Goal: Obtain resource: Download file/media

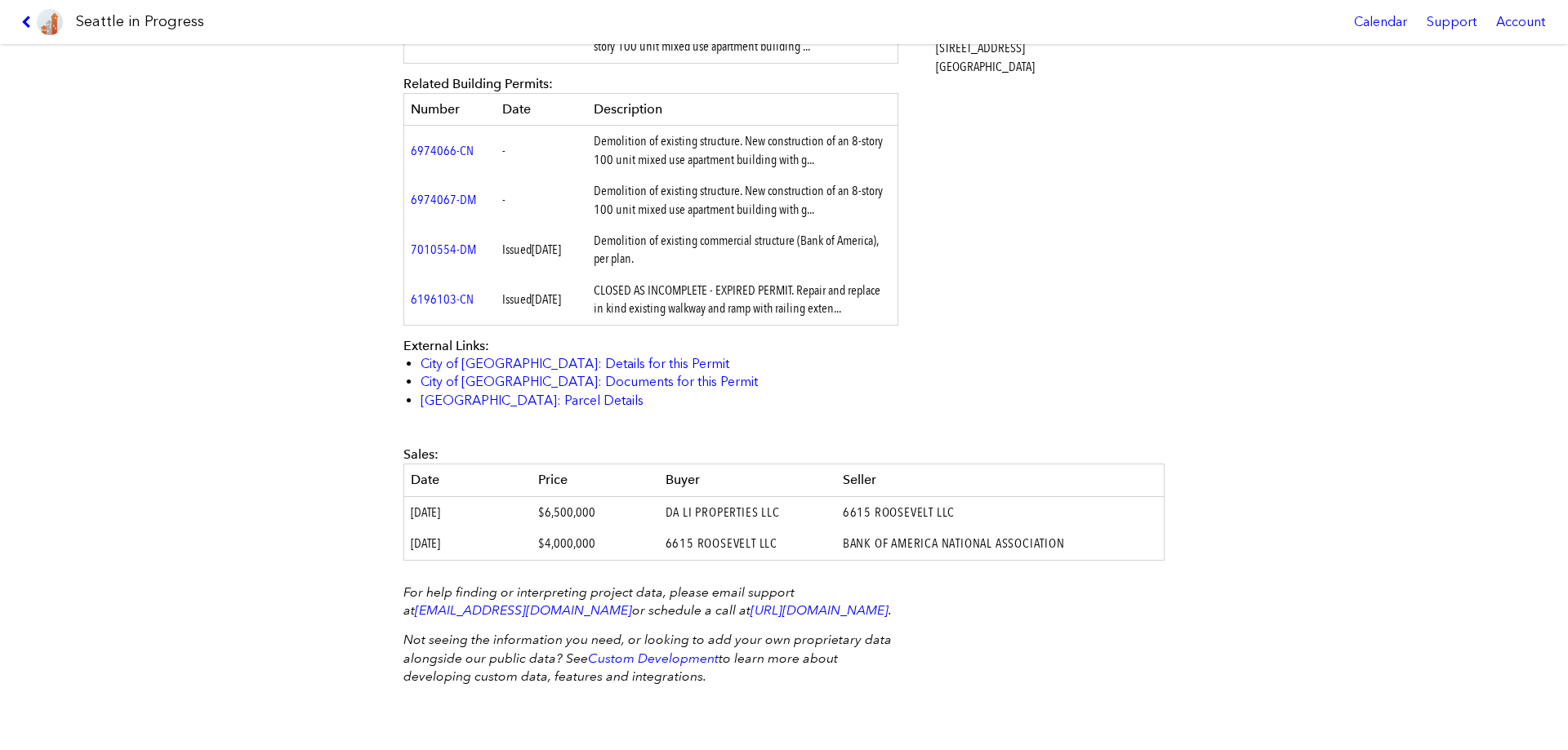
scroll to position [669, 0]
click at [589, 374] on link "City of [GEOGRAPHIC_DATA]: Documents for this Permit" at bounding box center [589, 382] width 337 height 15
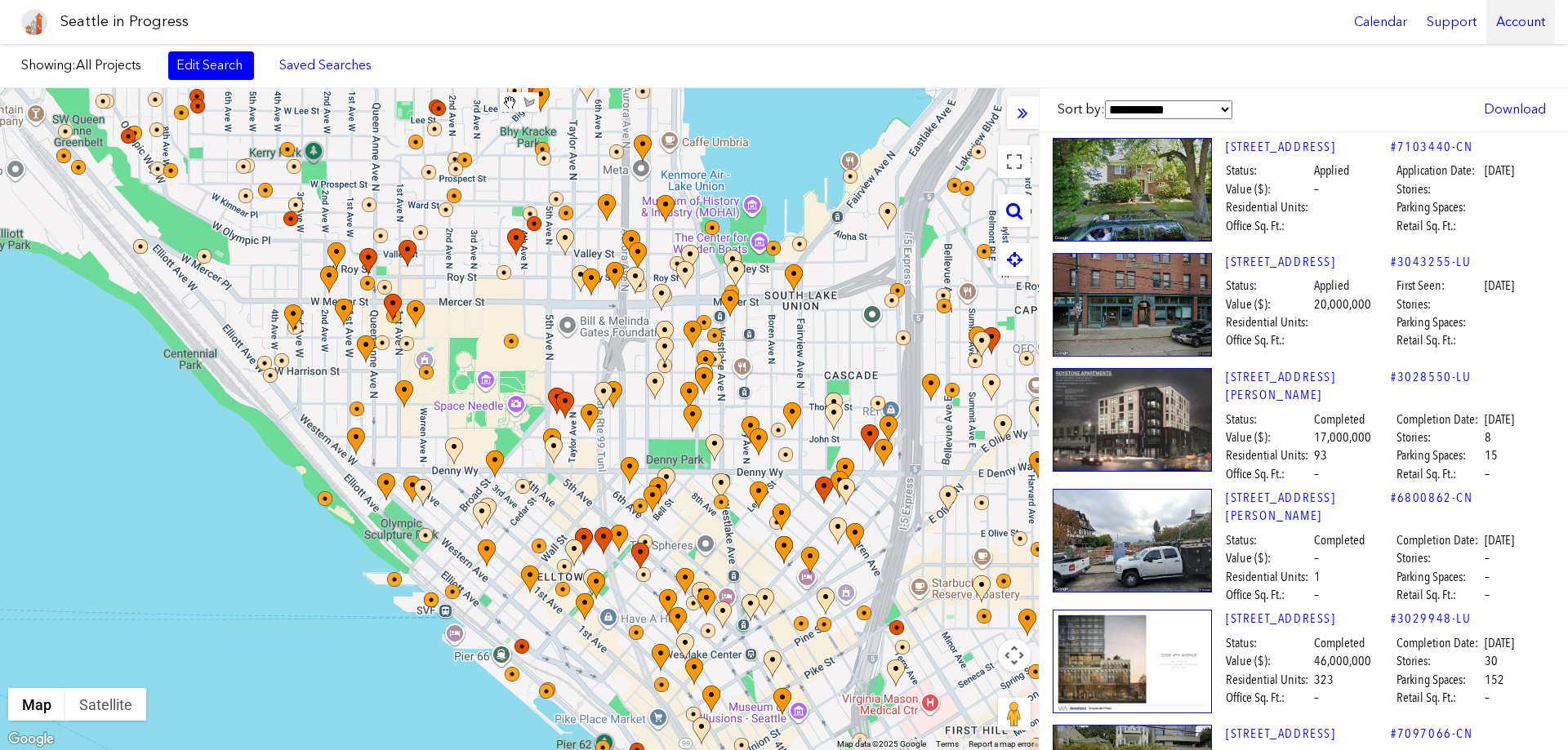
click at [1529, 18] on div "Account" at bounding box center [1520, 22] width 69 height 44
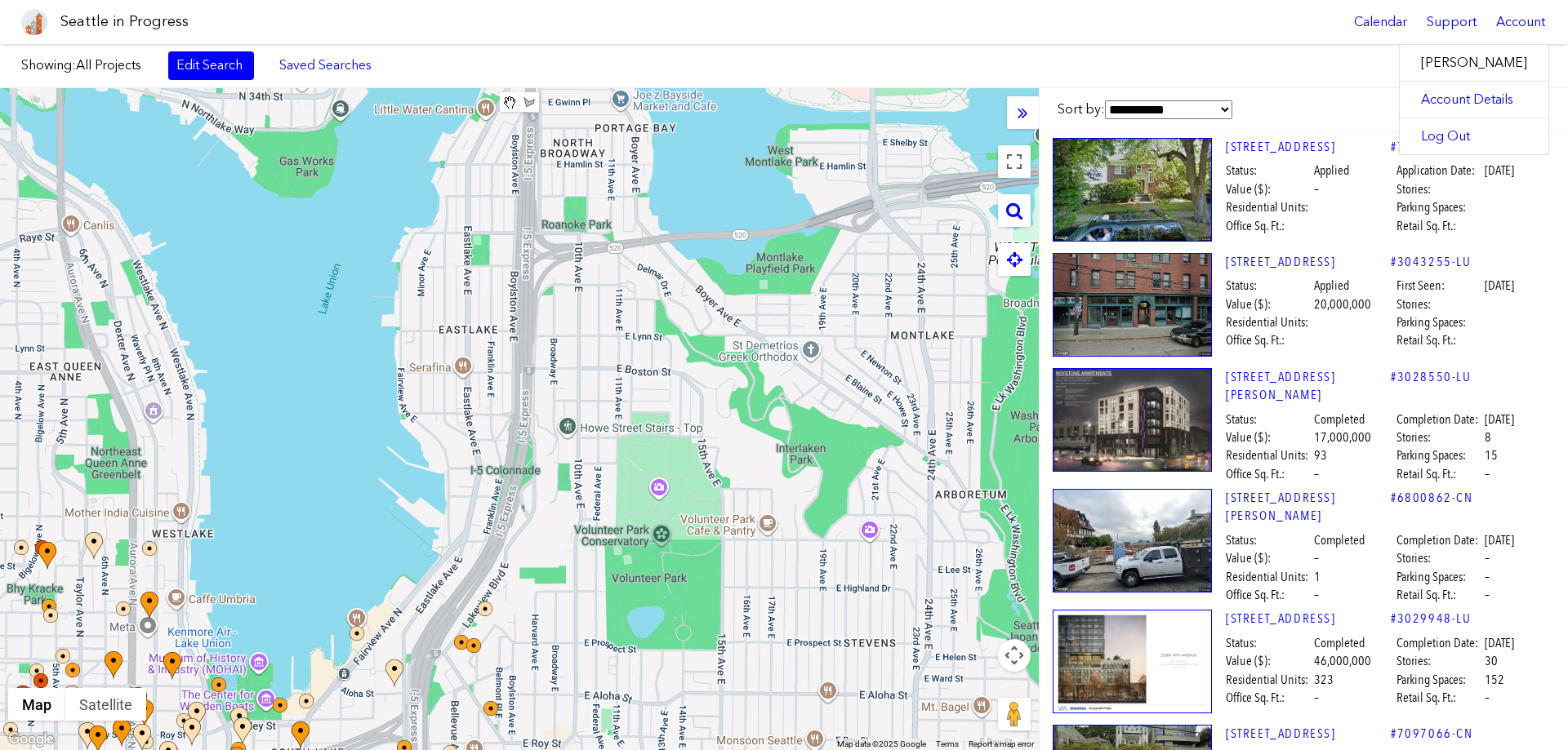
drag, startPoint x: 579, startPoint y: 319, endPoint x: 38, endPoint y: 782, distance: 712.1
click at [38, 749] on html "Seattle in Progress Calendar Support Account About [GEOGRAPHIC_DATA] in Progres…" at bounding box center [784, 375] width 1568 height 750
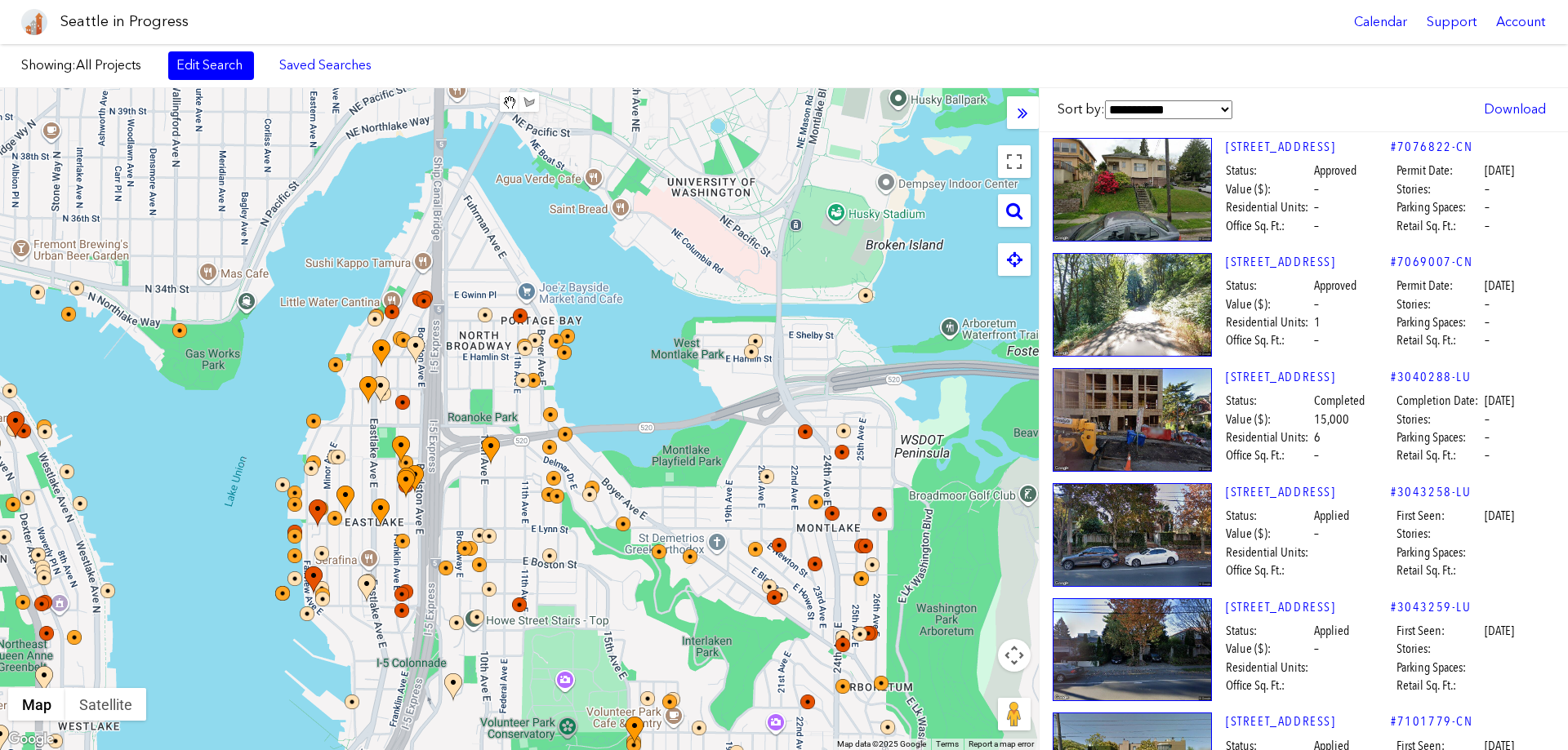
drag, startPoint x: 548, startPoint y: 585, endPoint x: 509, endPoint y: 772, distance: 191.0
click at [509, 749] on html "Seattle in Progress Calendar Support Account About [GEOGRAPHIC_DATA] in Progres…" at bounding box center [784, 375] width 1568 height 750
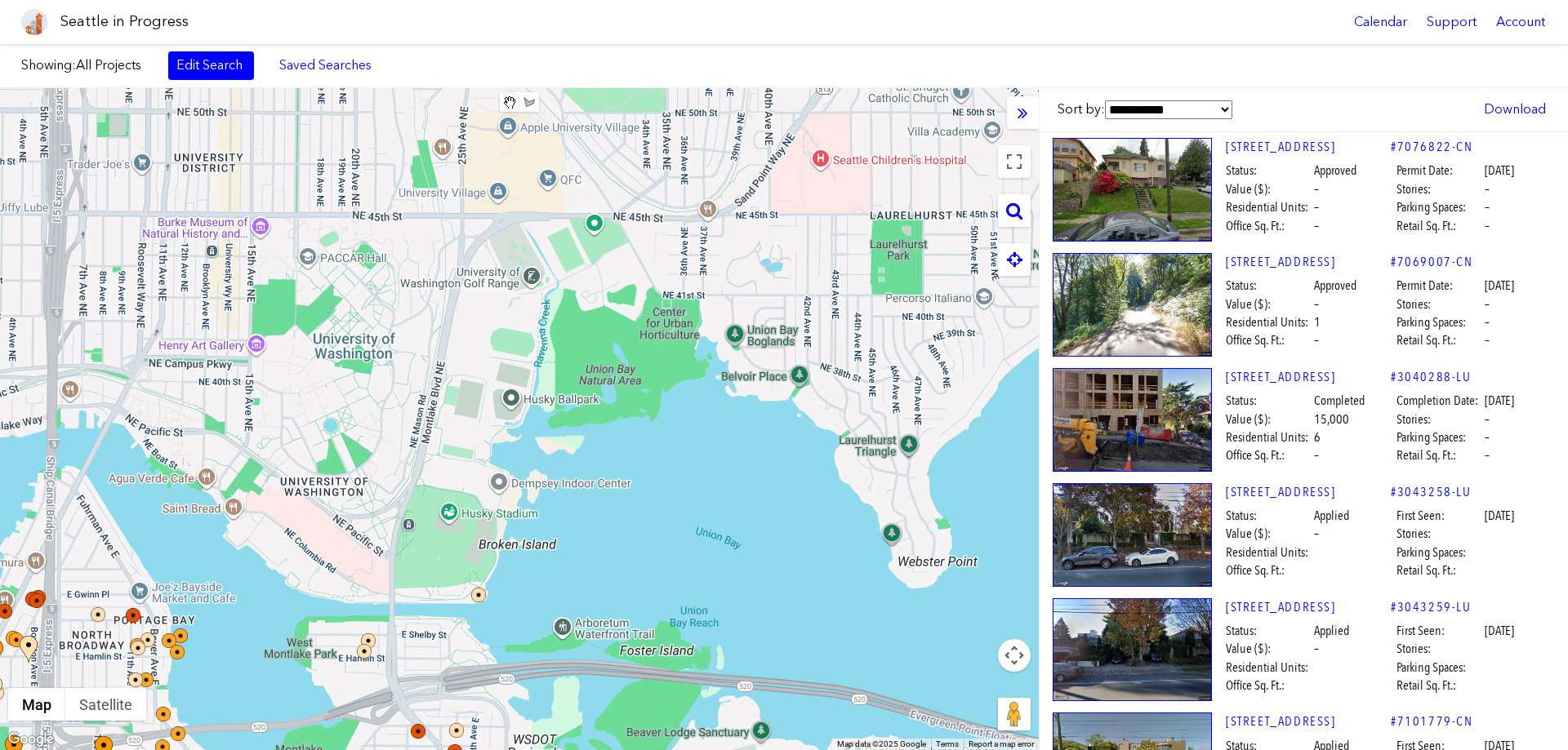
drag, startPoint x: 425, startPoint y: 498, endPoint x: 42, endPoint y: 781, distance: 476.2
click at [42, 749] on html "Seattle in Progress Calendar Support Account About [GEOGRAPHIC_DATA] in Progres…" at bounding box center [784, 375] width 1568 height 750
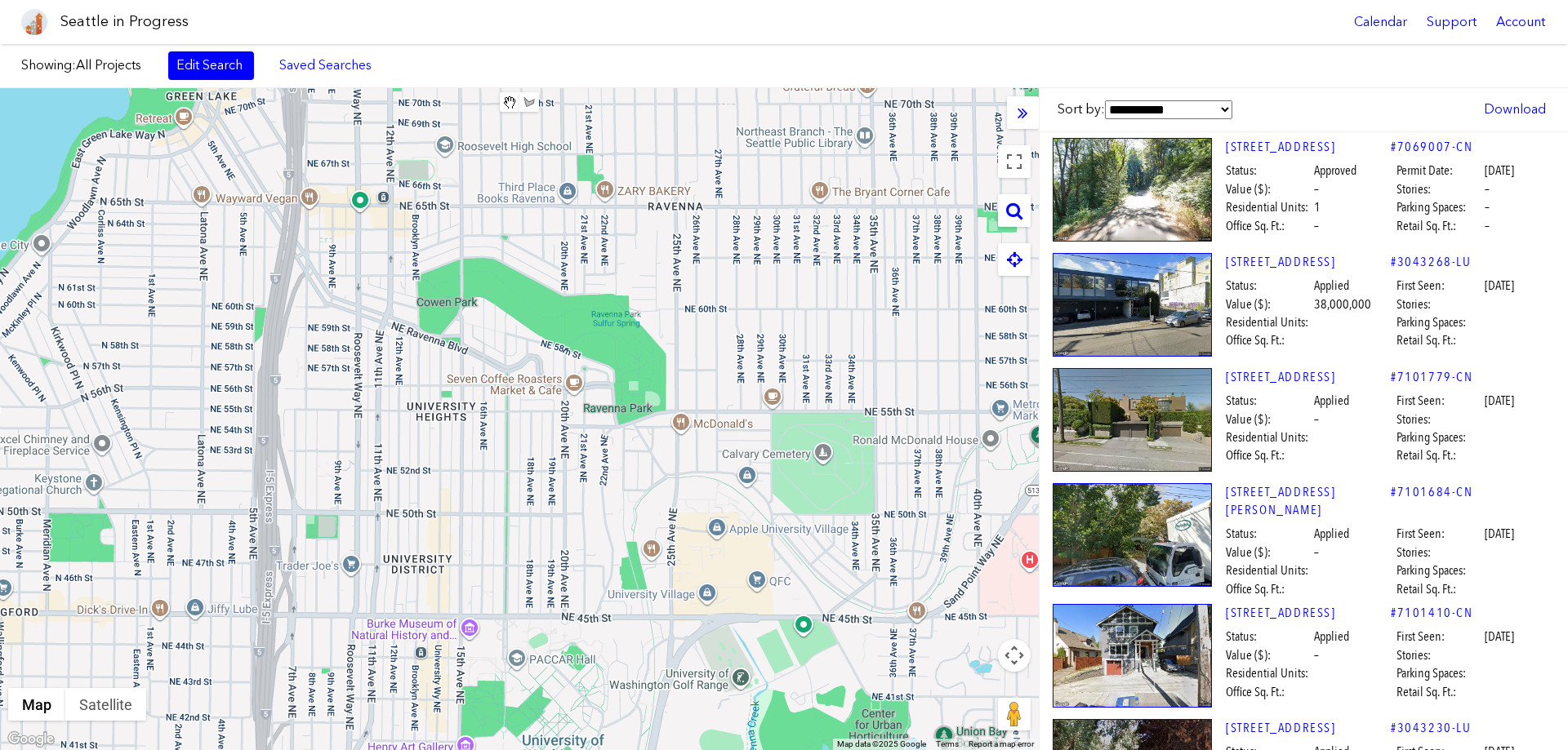
drag, startPoint x: 215, startPoint y: 361, endPoint x: 440, endPoint y: 780, distance: 475.6
click at [440, 749] on html "Seattle in Progress Calendar Support Account About [GEOGRAPHIC_DATA] in Progres…" at bounding box center [784, 375] width 1568 height 750
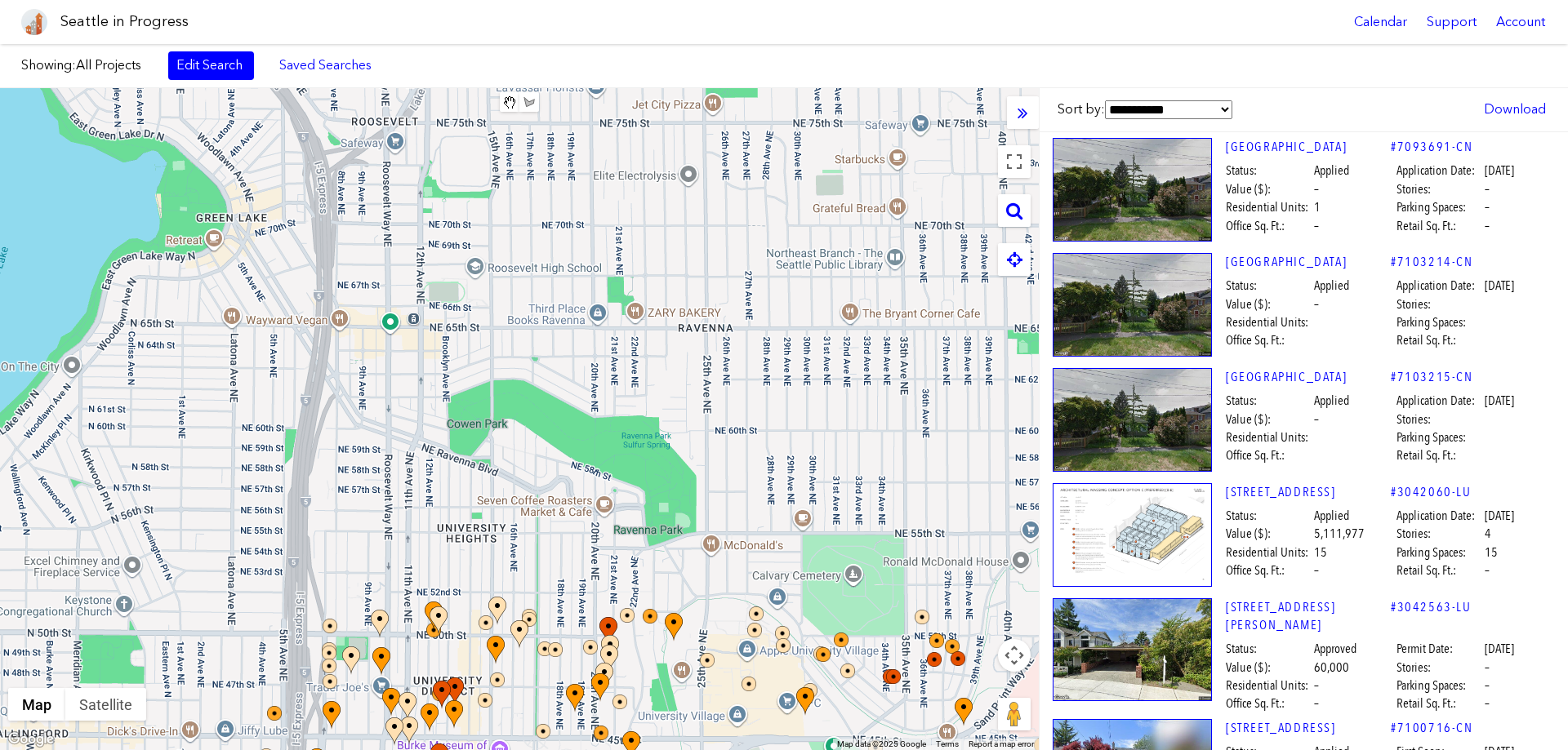
drag, startPoint x: 352, startPoint y: 203, endPoint x: 385, endPoint y: 327, distance: 128.3
click at [385, 328] on div at bounding box center [519, 420] width 1039 height 662
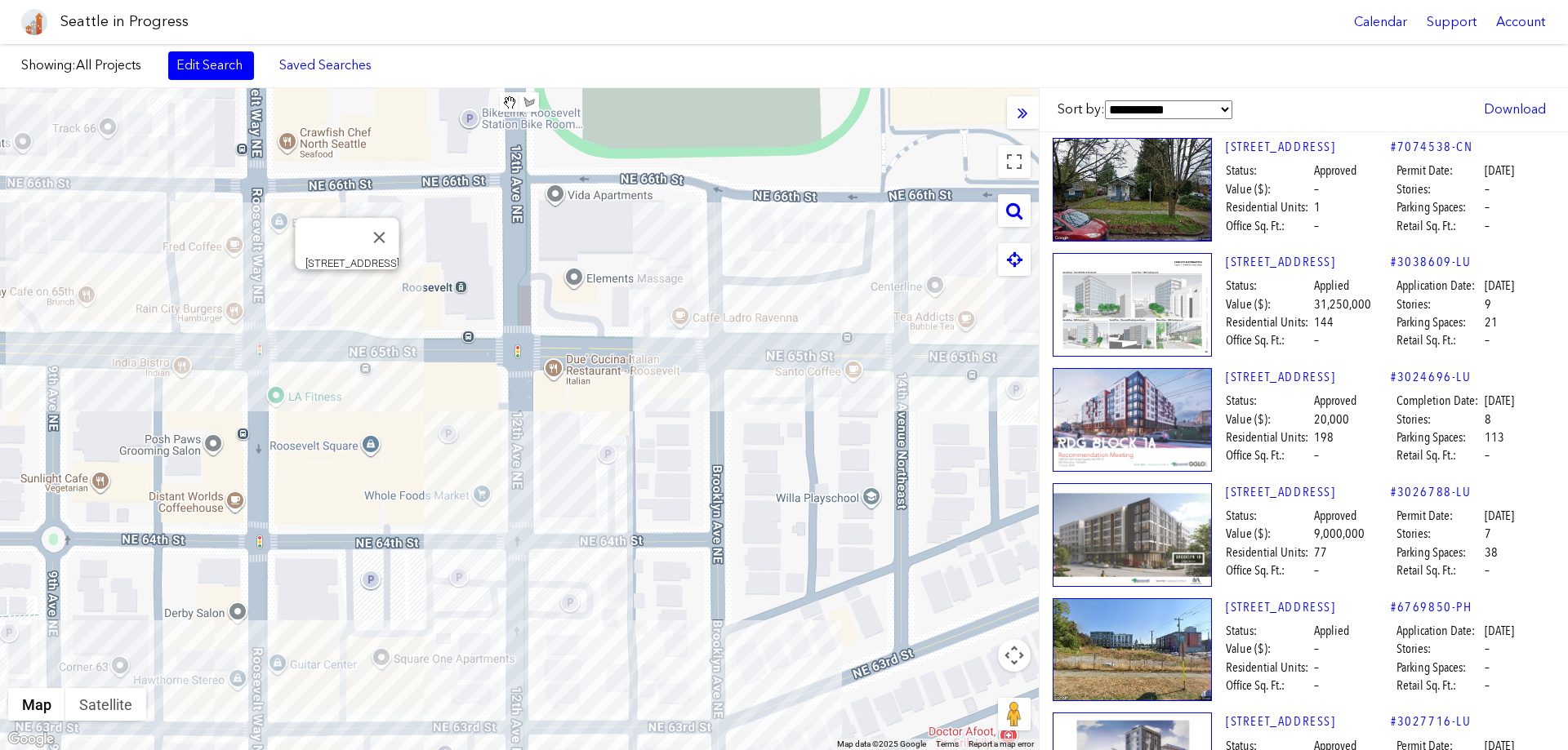
click at [345, 290] on div "[STREET_ADDRESS]" at bounding box center [519, 420] width 1039 height 662
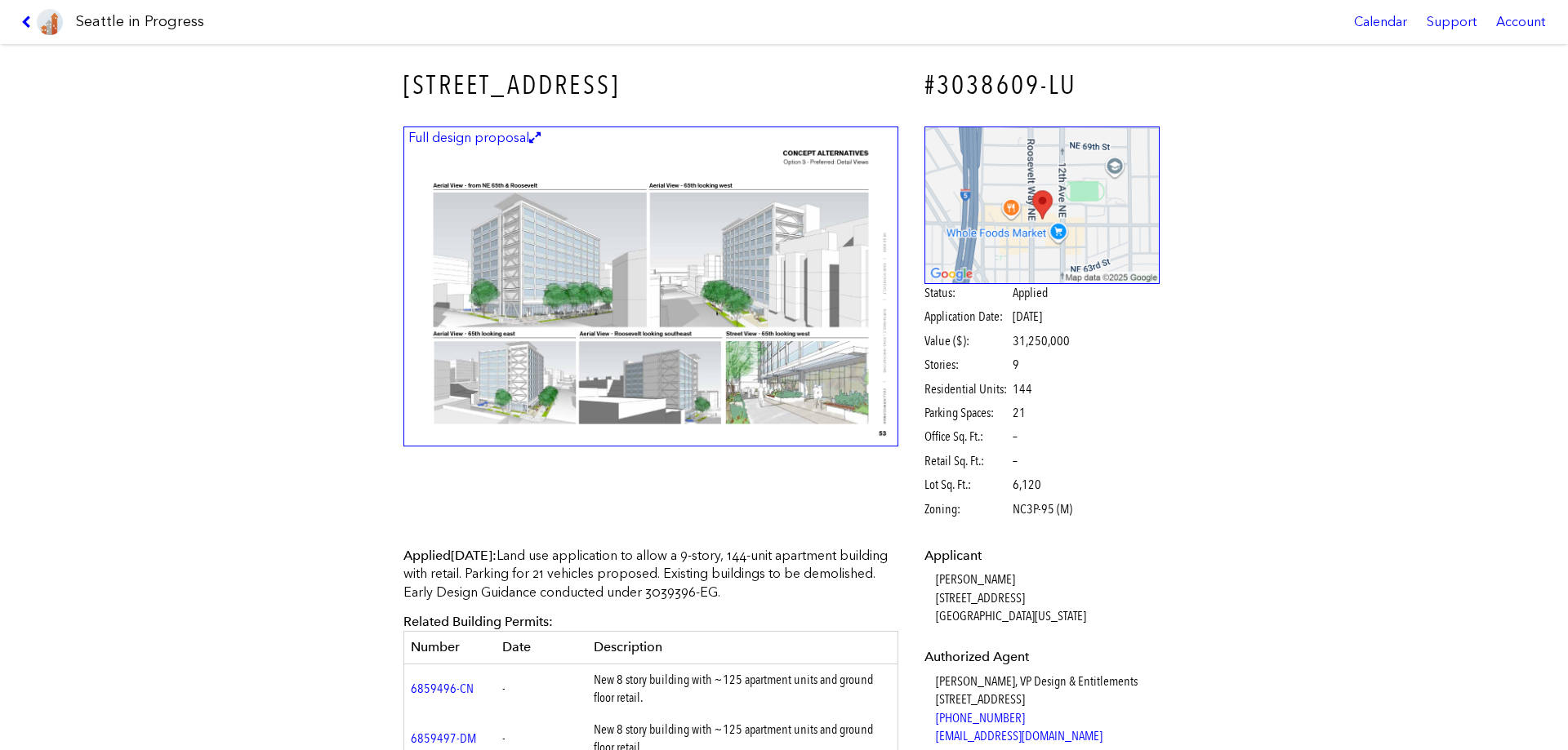
click at [482, 136] on figcaption "Full design proposal" at bounding box center [474, 138] width 137 height 18
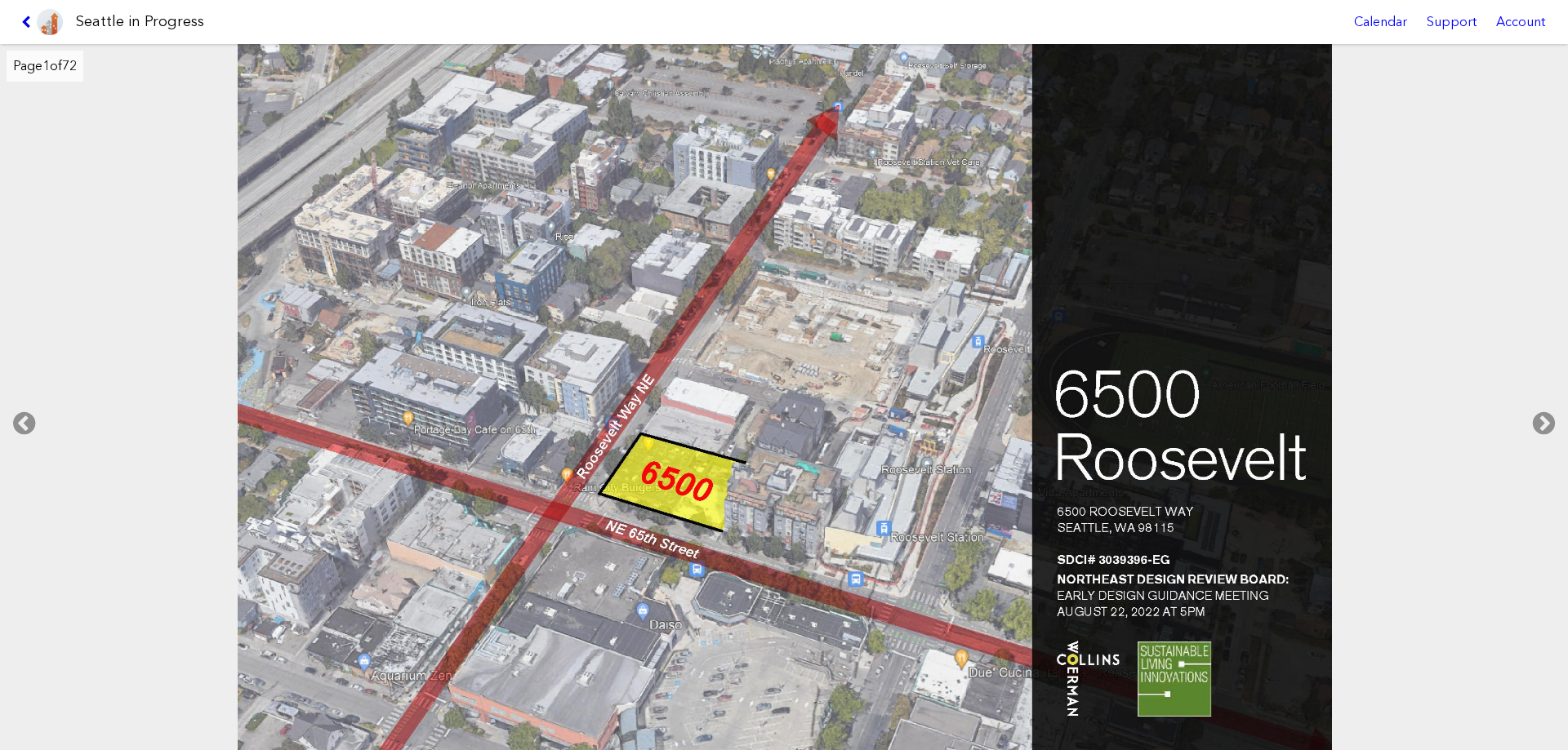
click at [29, 19] on icon at bounding box center [29, 22] width 15 height 13
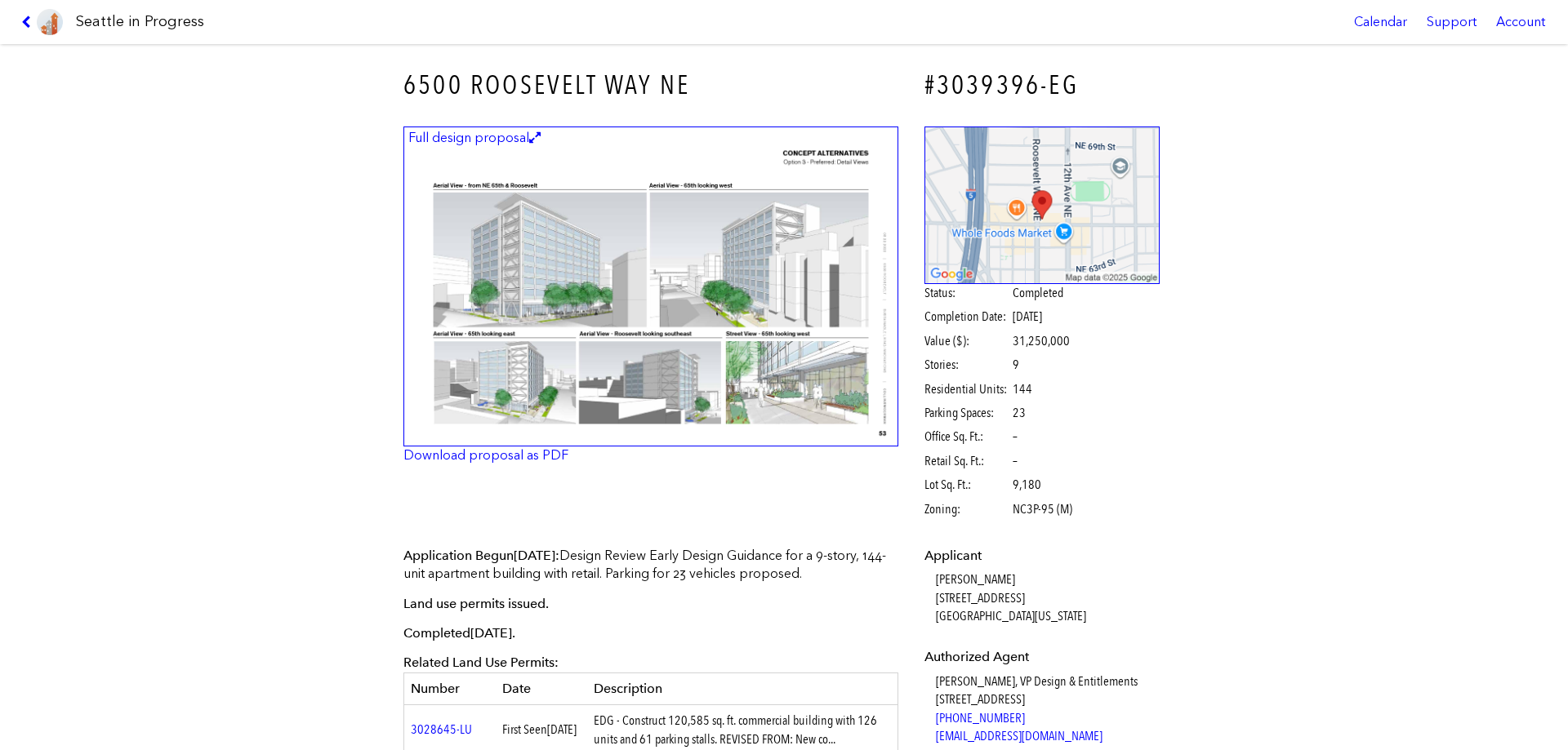
drag, startPoint x: 590, startPoint y: 239, endPoint x: 565, endPoint y: 217, distance: 33.3
click at [565, 217] on img at bounding box center [651, 286] width 495 height 321
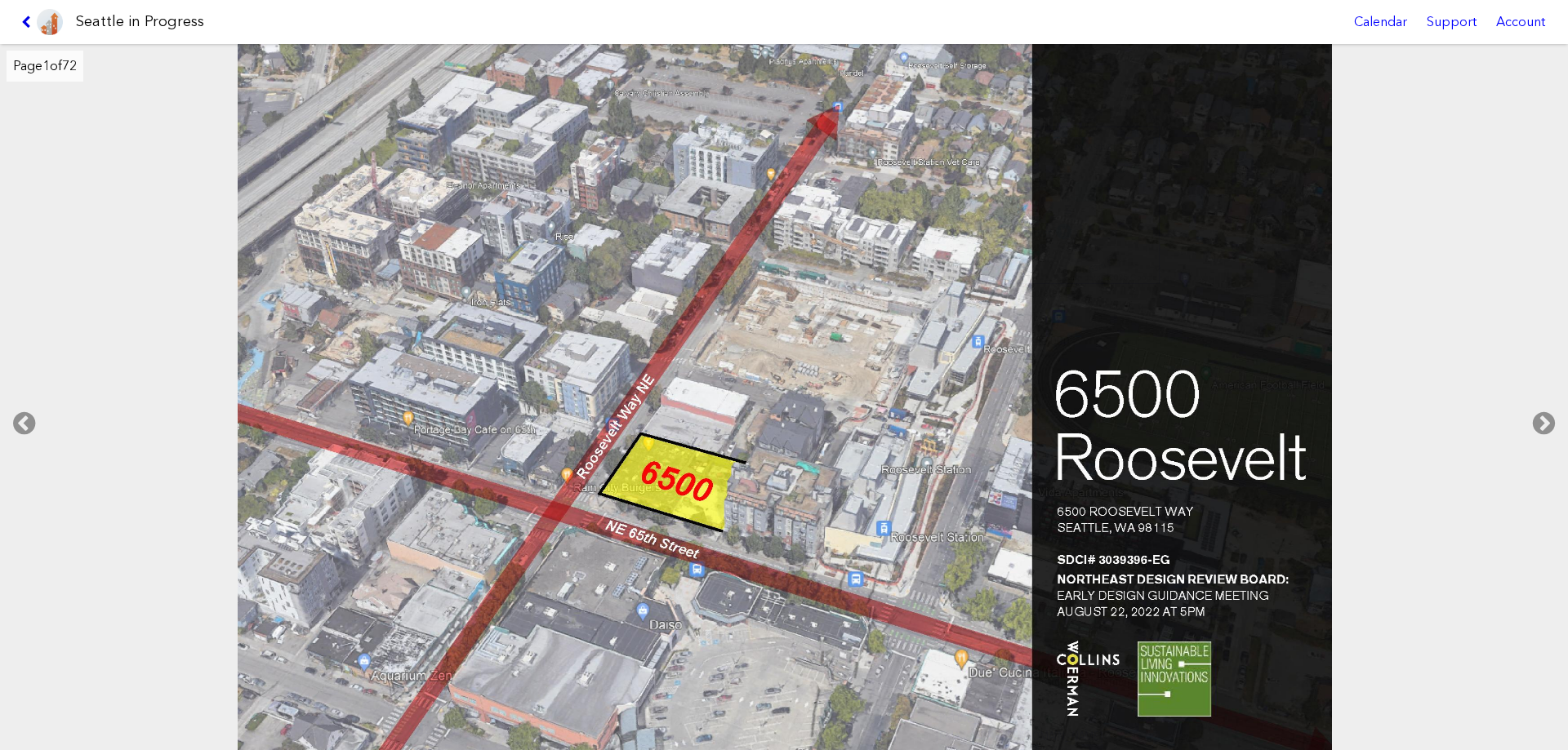
click at [28, 19] on icon at bounding box center [29, 22] width 15 height 13
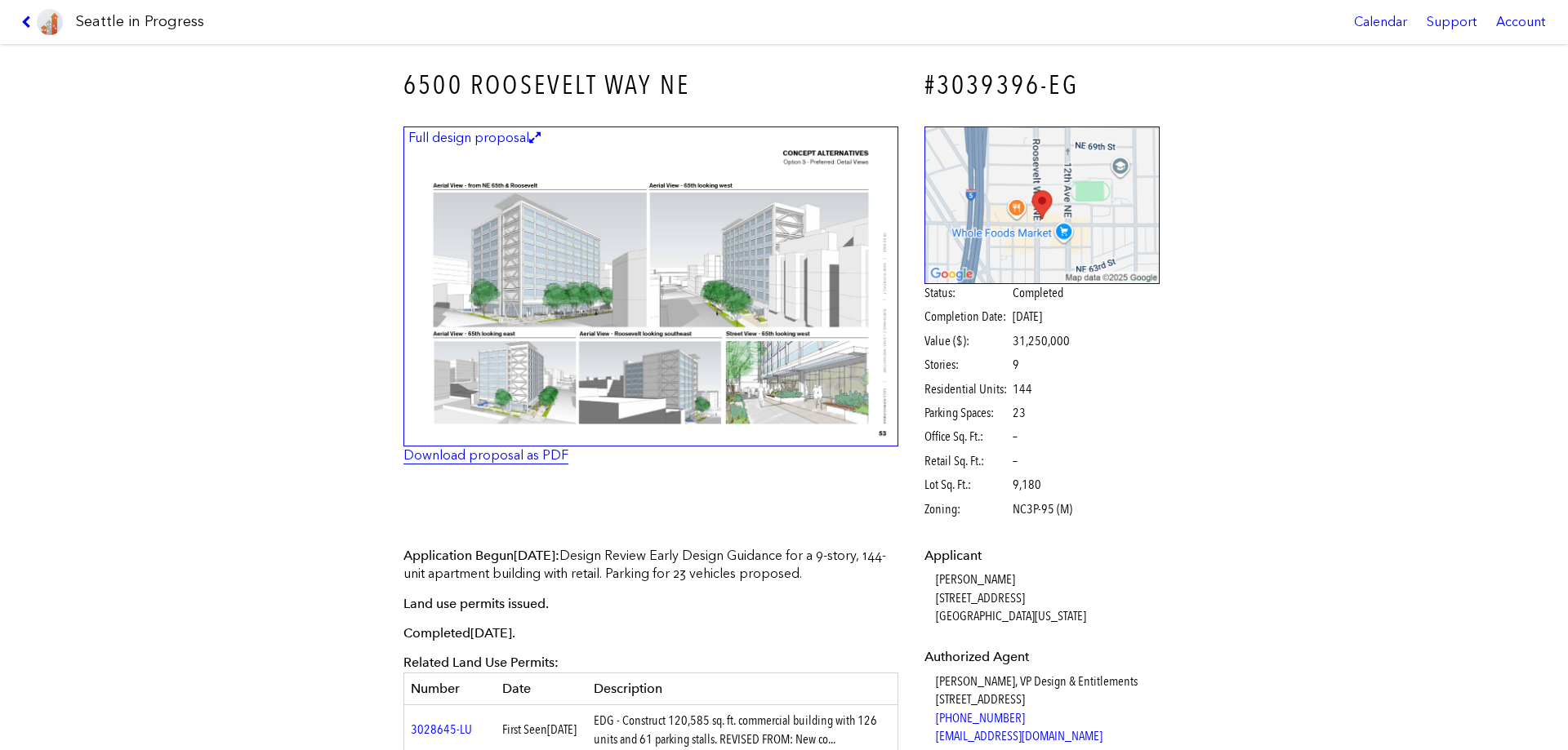
click at [472, 459] on link "Download proposal as PDF" at bounding box center [486, 455] width 165 height 15
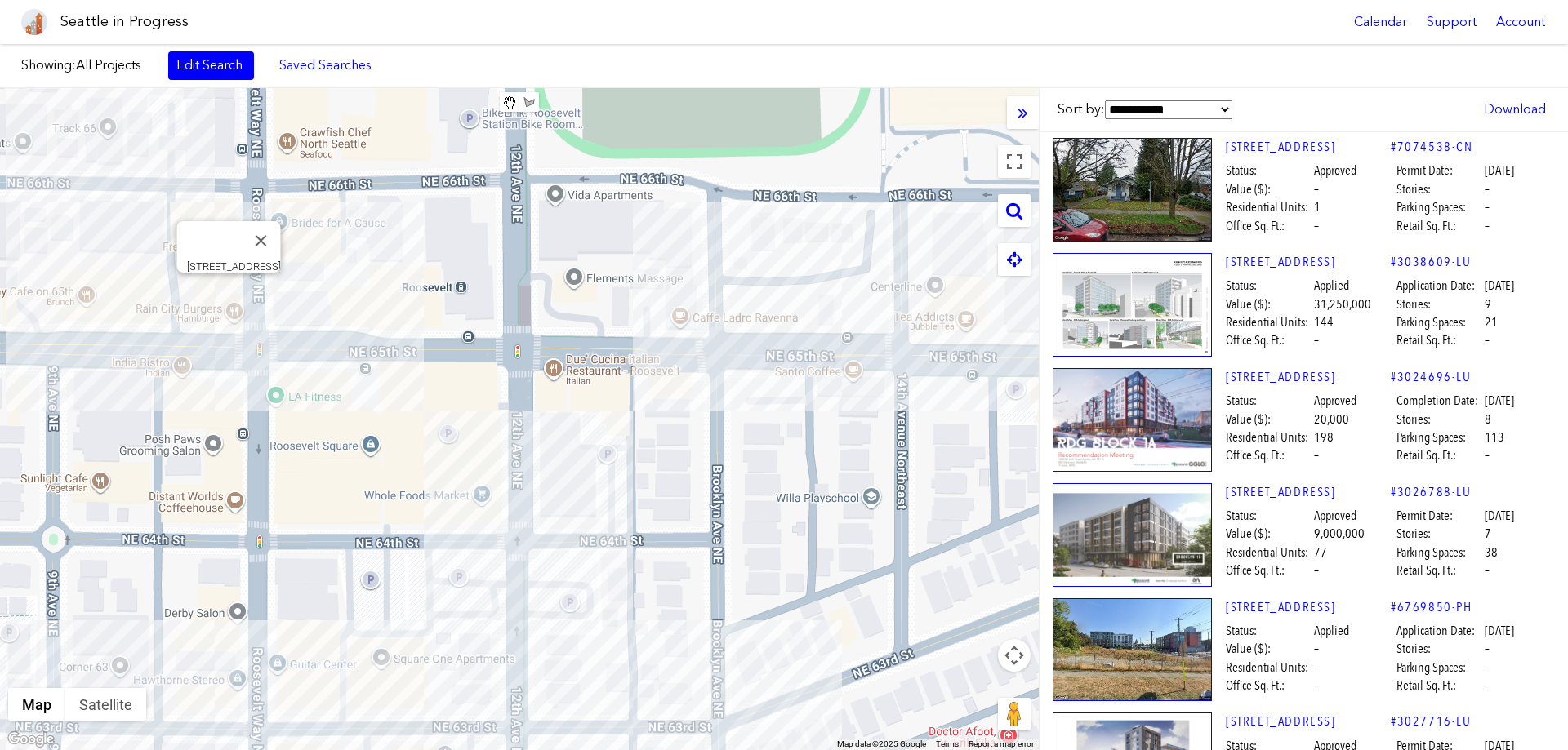
click at [230, 286] on div "[STREET_ADDRESS]" at bounding box center [519, 420] width 1039 height 662
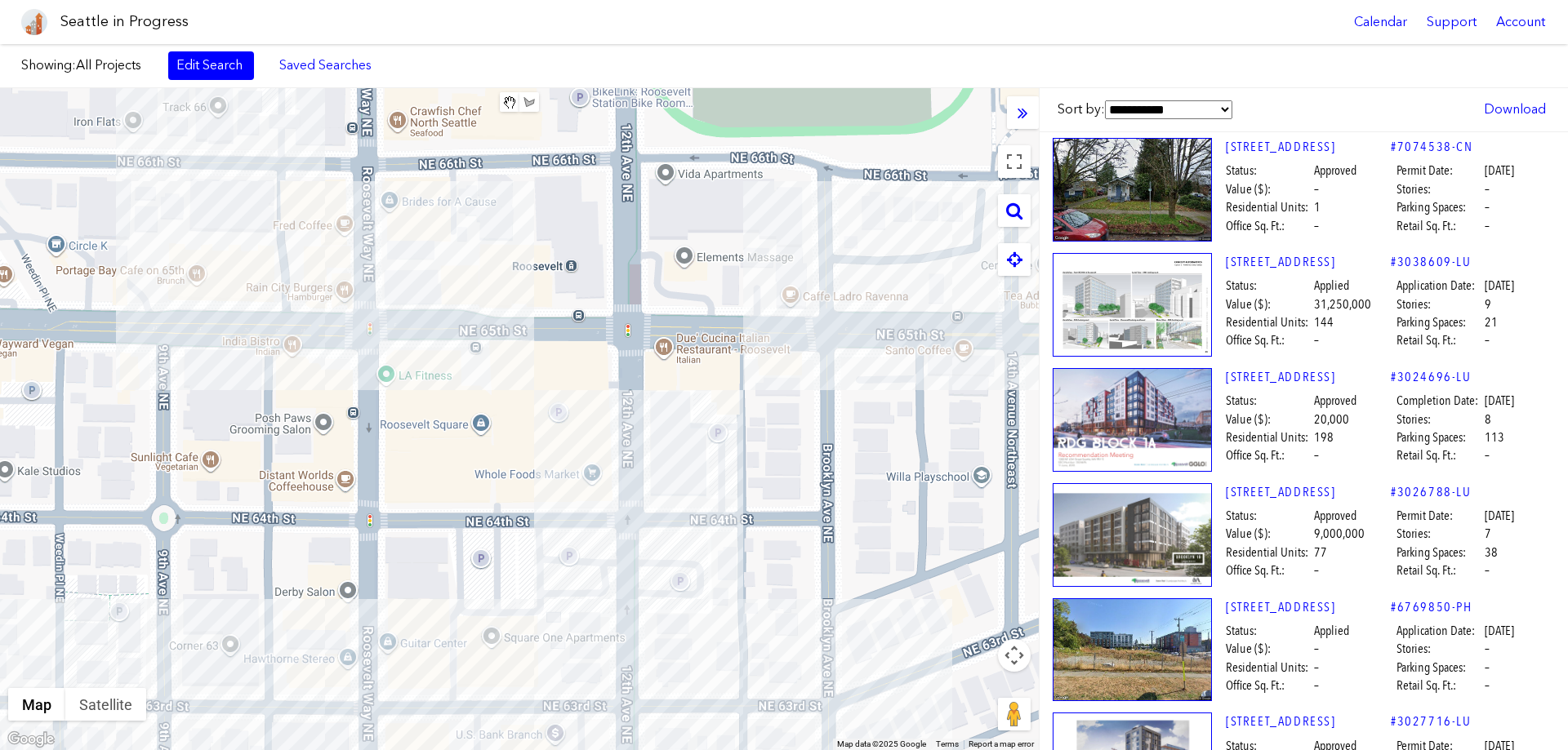
drag, startPoint x: 376, startPoint y: 285, endPoint x: 487, endPoint y: 264, distance: 113.0
click at [487, 264] on div at bounding box center [519, 420] width 1039 height 662
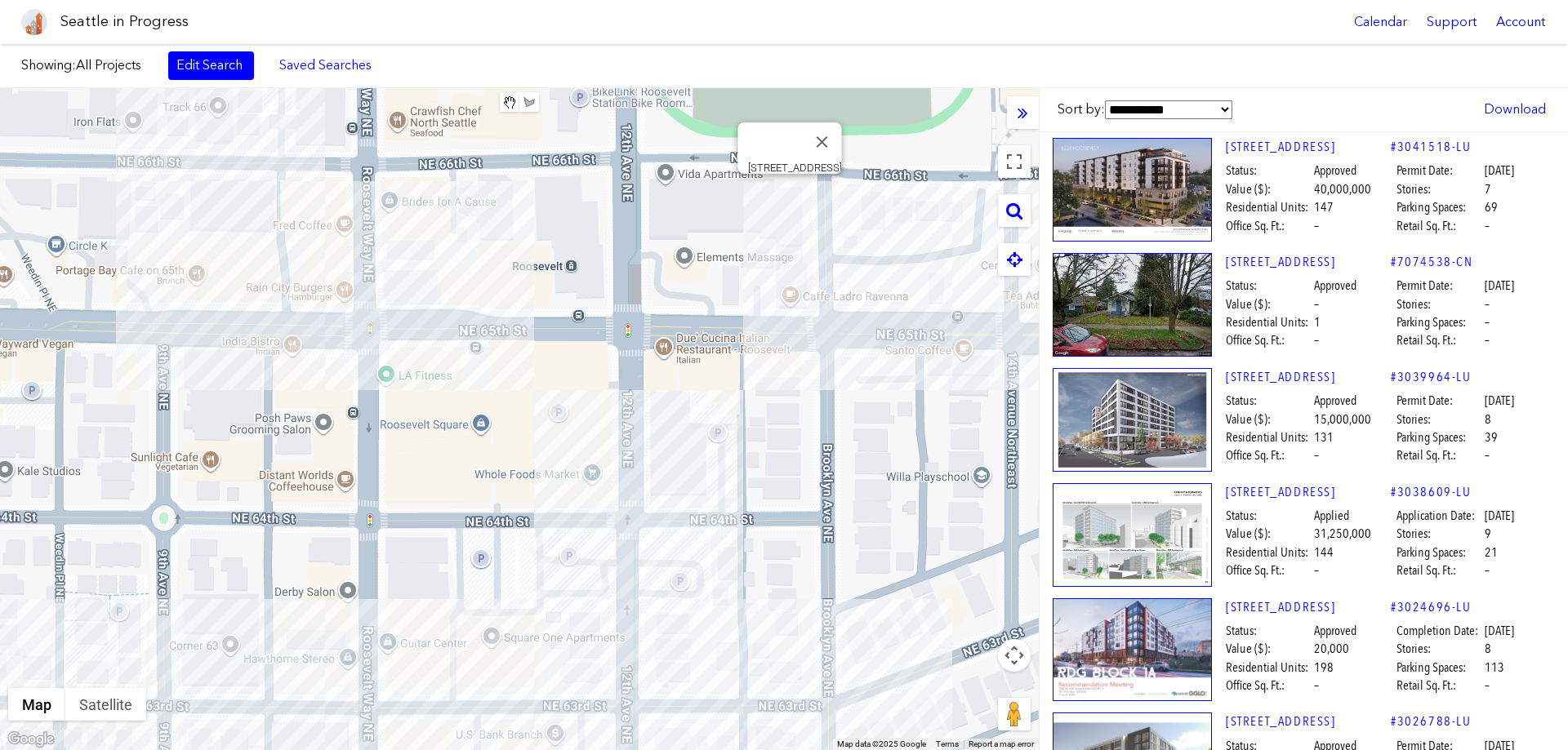
click at [787, 192] on div "[STREET_ADDRESS]" at bounding box center [519, 420] width 1039 height 662
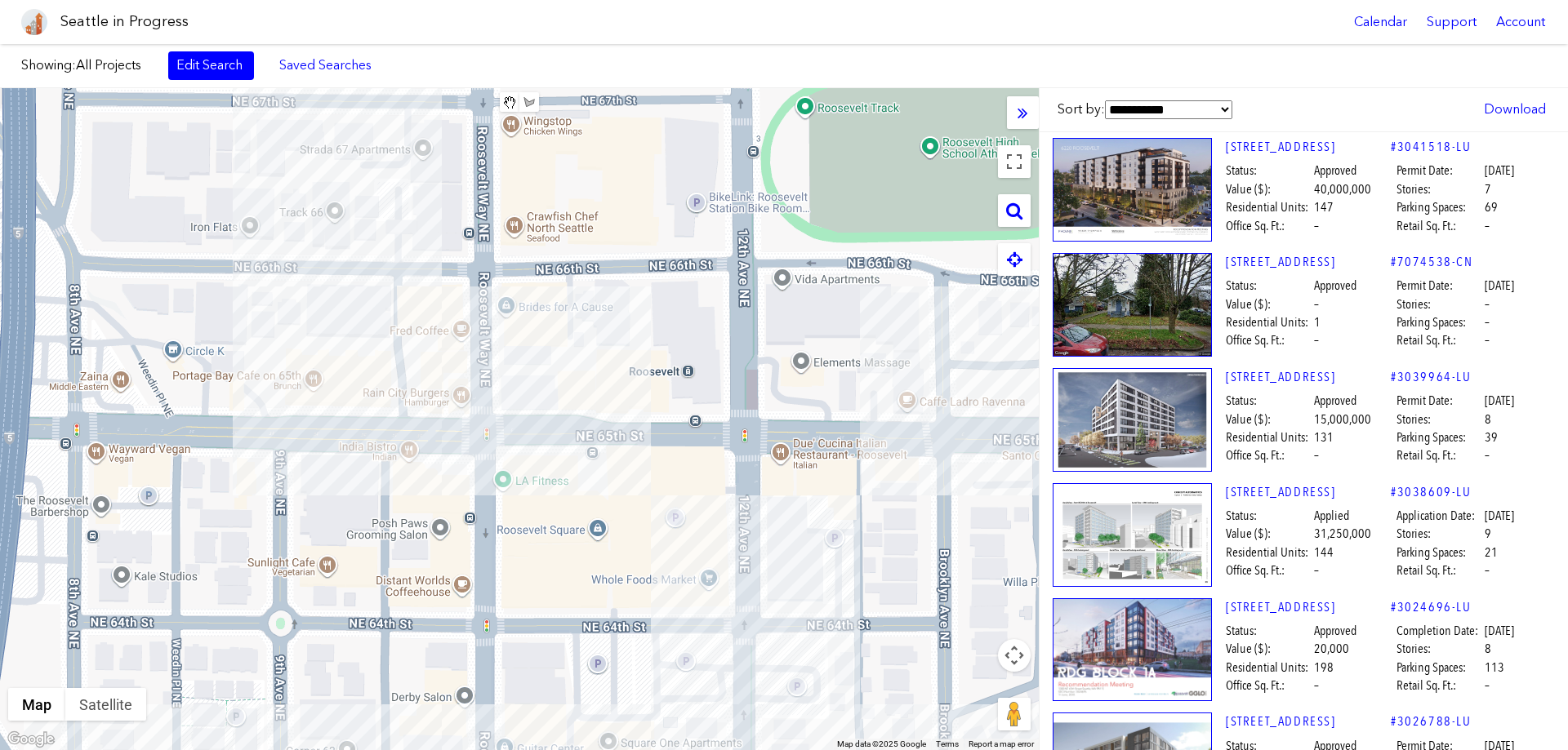
drag, startPoint x: 374, startPoint y: 343, endPoint x: 492, endPoint y: 448, distance: 158.0
click at [492, 448] on div at bounding box center [519, 420] width 1039 height 662
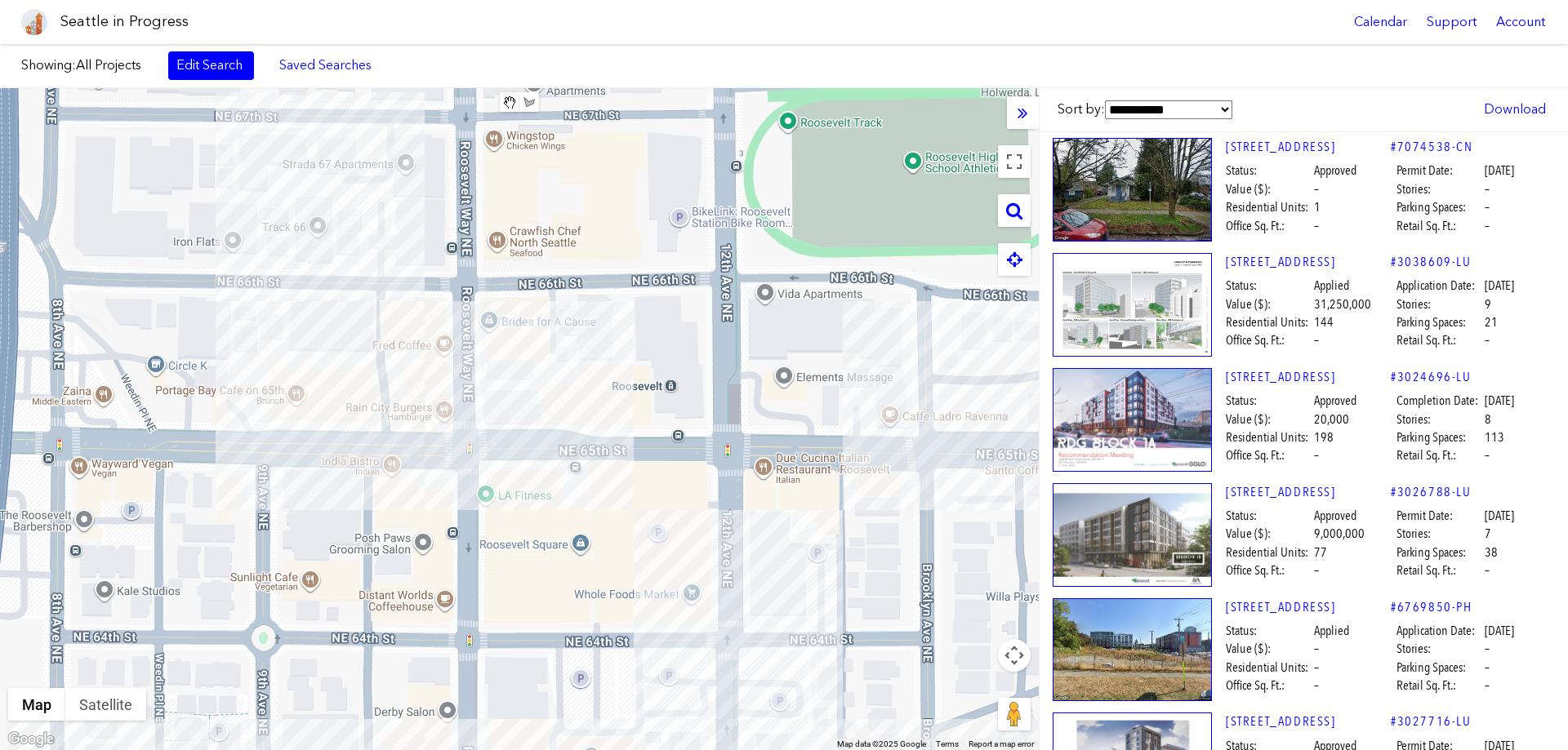
drag, startPoint x: 899, startPoint y: 411, endPoint x: 881, endPoint y: 427, distance: 24.1
click at [881, 427] on div at bounding box center [519, 420] width 1039 height 662
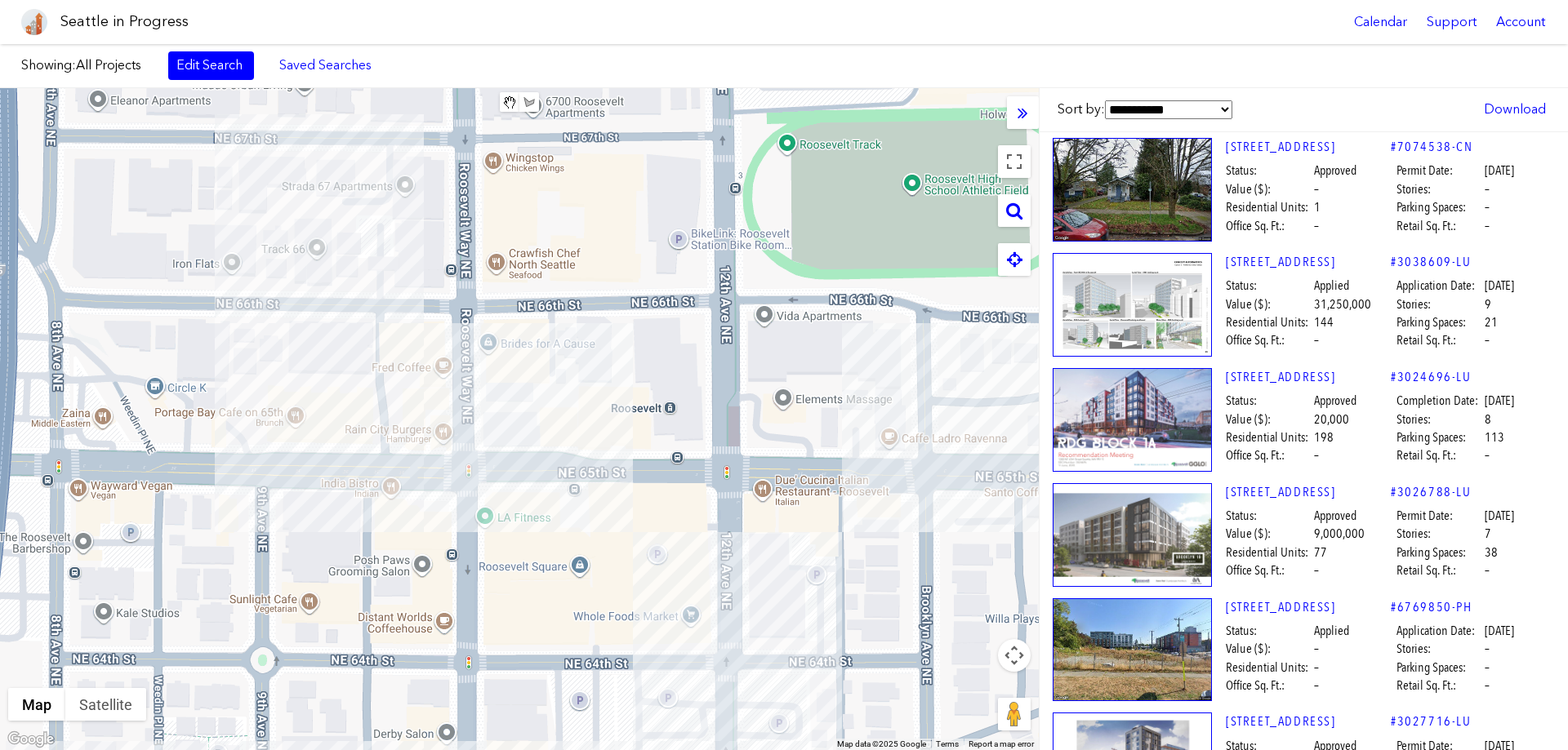
drag, startPoint x: 663, startPoint y: 383, endPoint x: 664, endPoint y: 403, distance: 20.0
click at [663, 405] on div at bounding box center [519, 420] width 1039 height 662
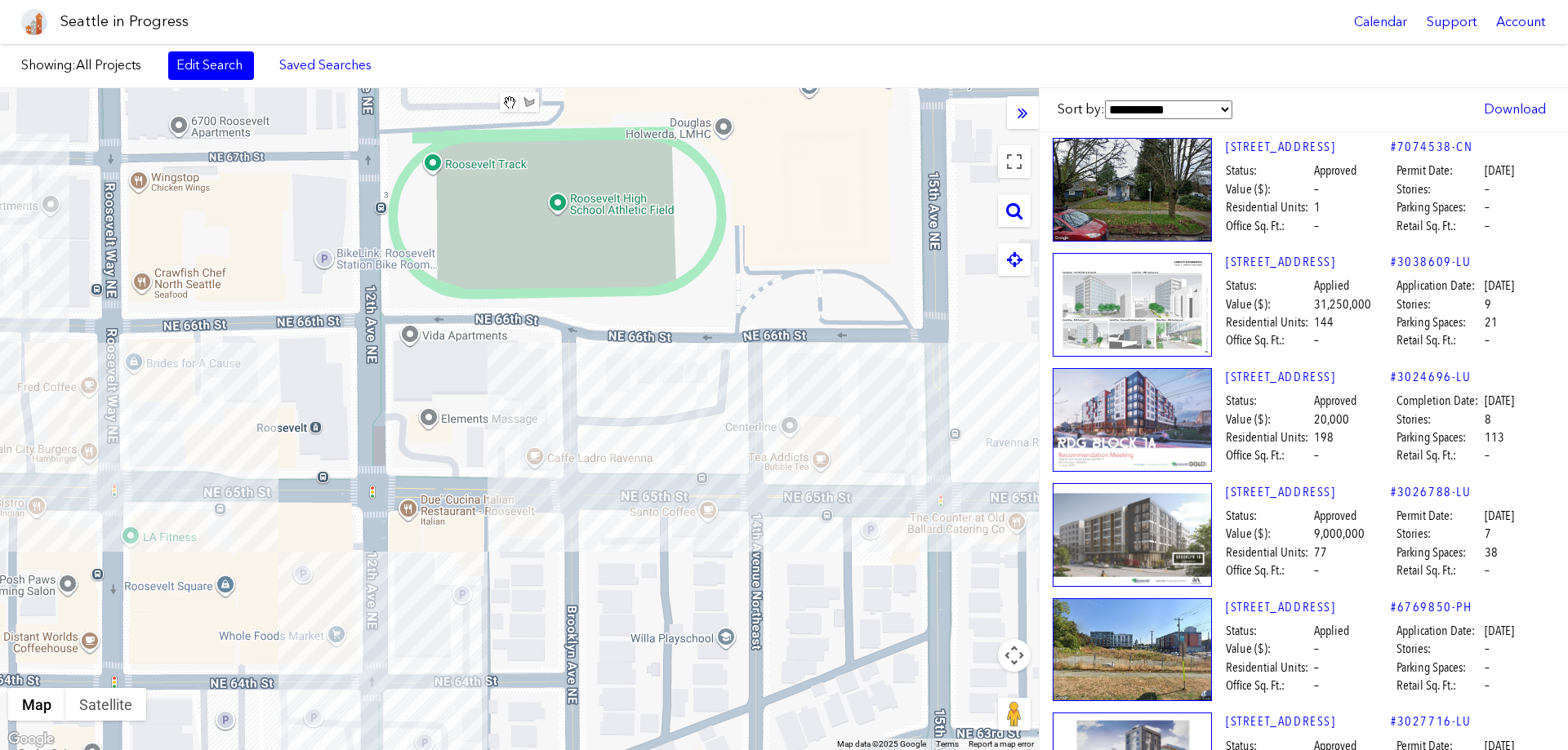
drag, startPoint x: 888, startPoint y: 565, endPoint x: 534, endPoint y: 586, distance: 354.6
click at [533, 585] on div at bounding box center [519, 420] width 1039 height 662
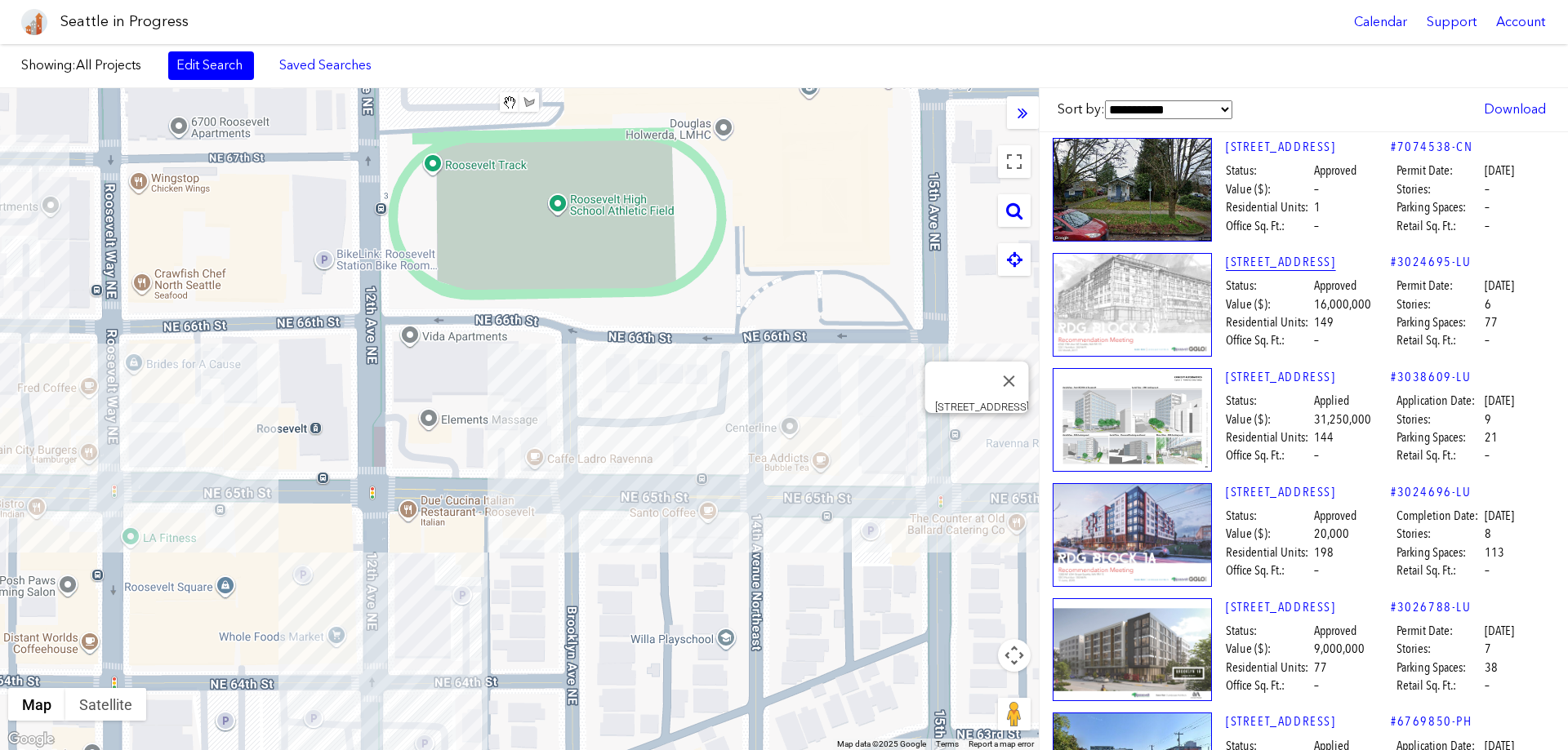
click at [1260, 265] on link "[STREET_ADDRESS]" at bounding box center [1307, 262] width 165 height 18
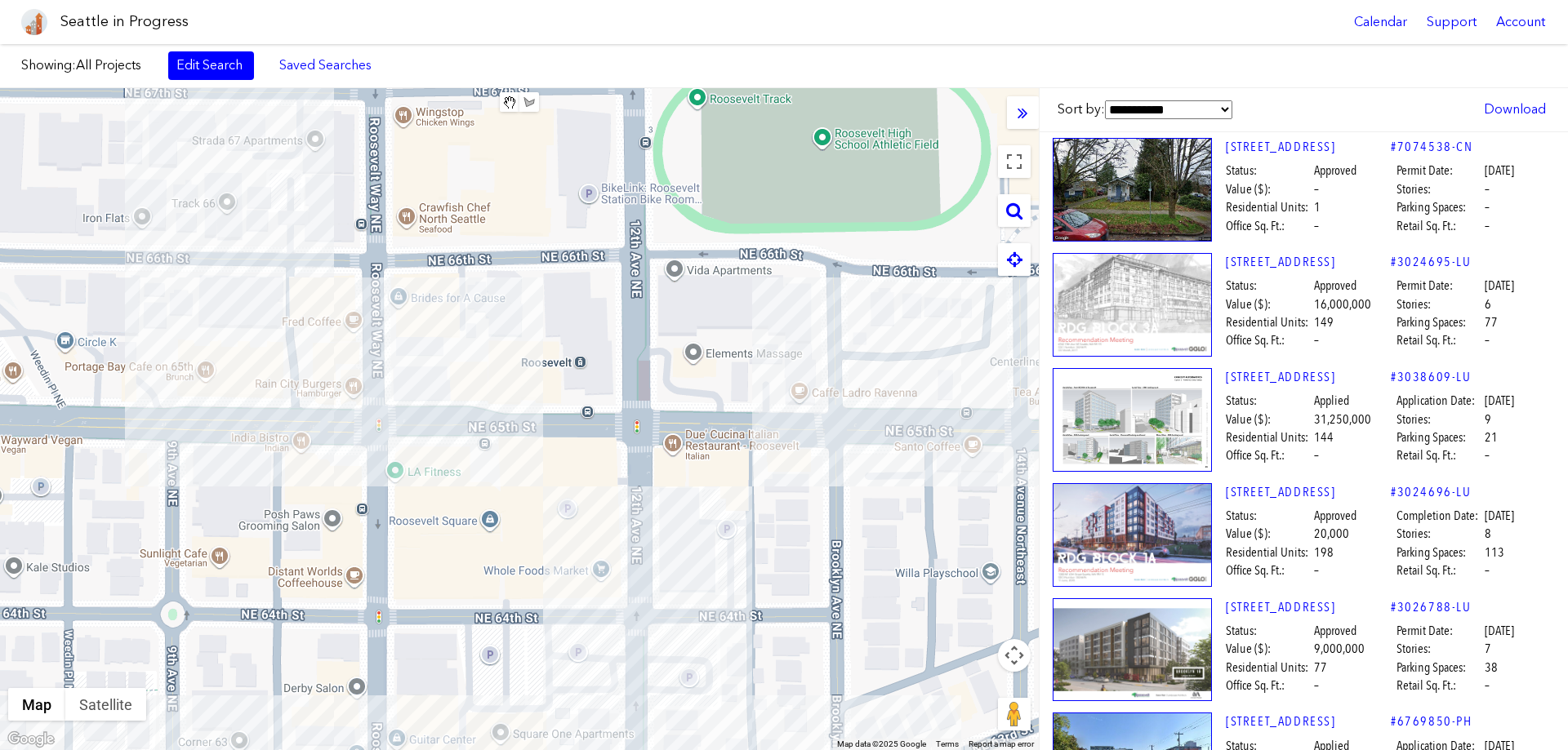
drag, startPoint x: 345, startPoint y: 428, endPoint x: 611, endPoint y: 363, distance: 273.8
click at [611, 363] on div "[STREET_ADDRESS]" at bounding box center [519, 420] width 1039 height 662
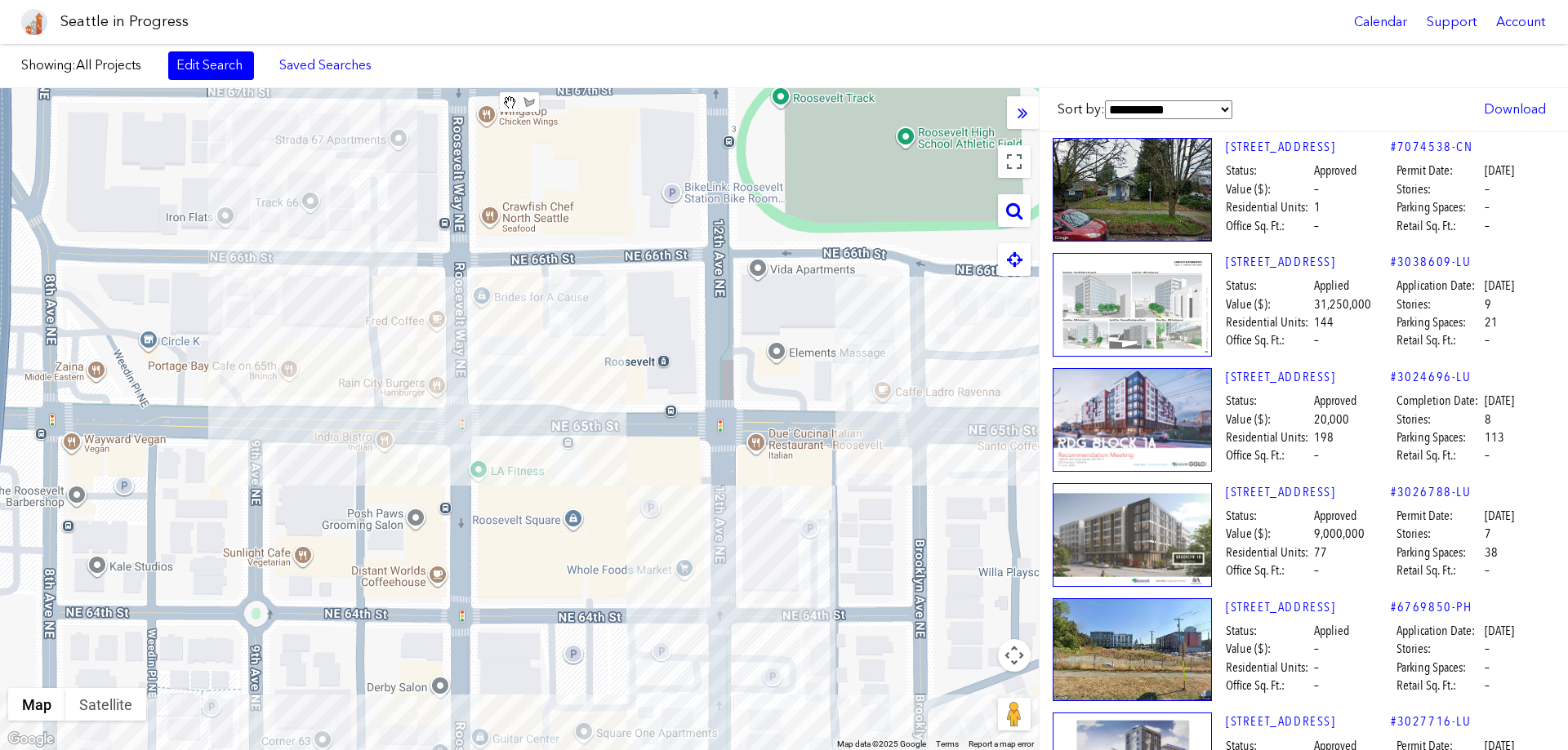
drag, startPoint x: 215, startPoint y: 392, endPoint x: 306, endPoint y: 370, distance: 93.6
click at [301, 392] on div at bounding box center [519, 420] width 1039 height 662
click at [268, 281] on div "[STREET_ADDRESS]" at bounding box center [519, 420] width 1039 height 662
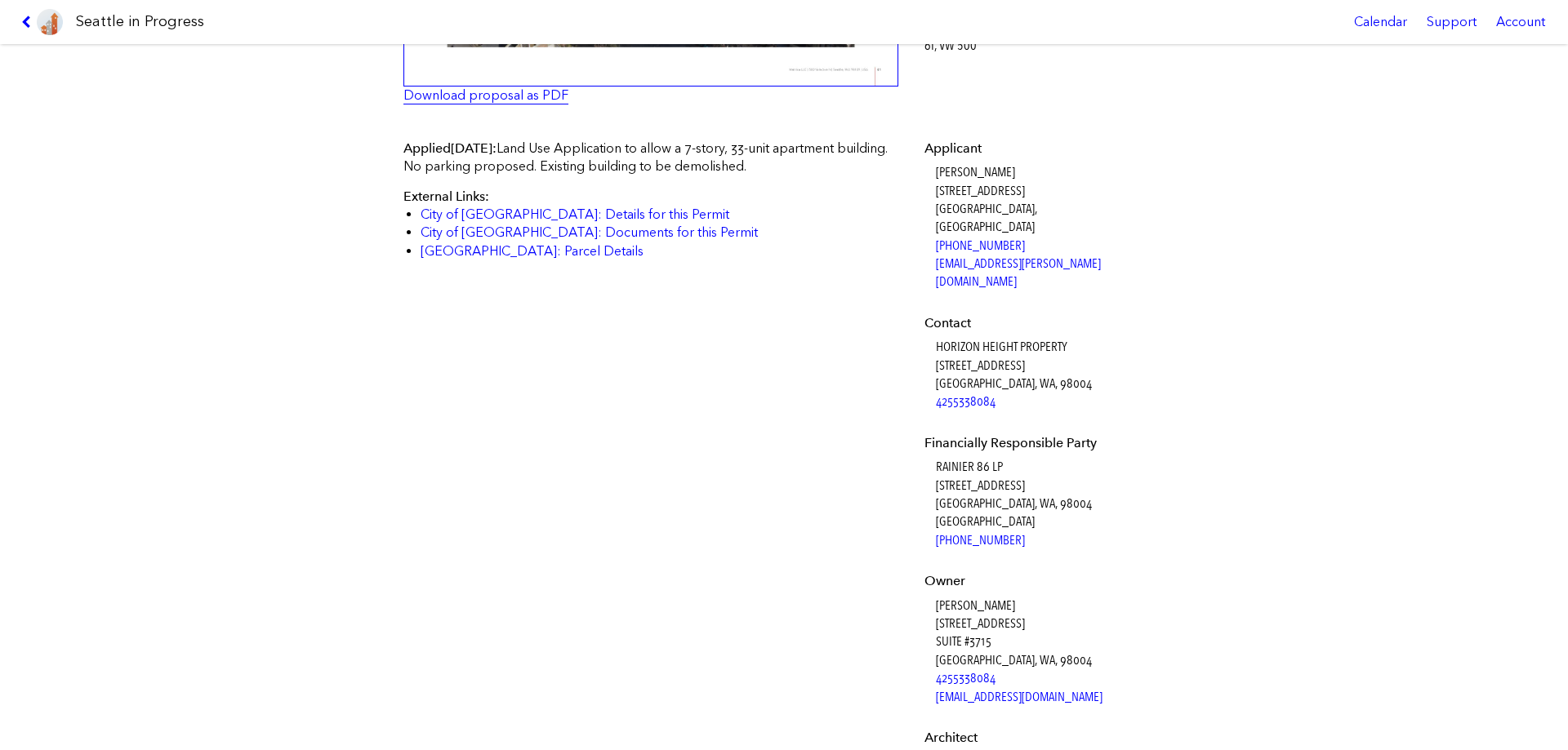
scroll to position [127, 0]
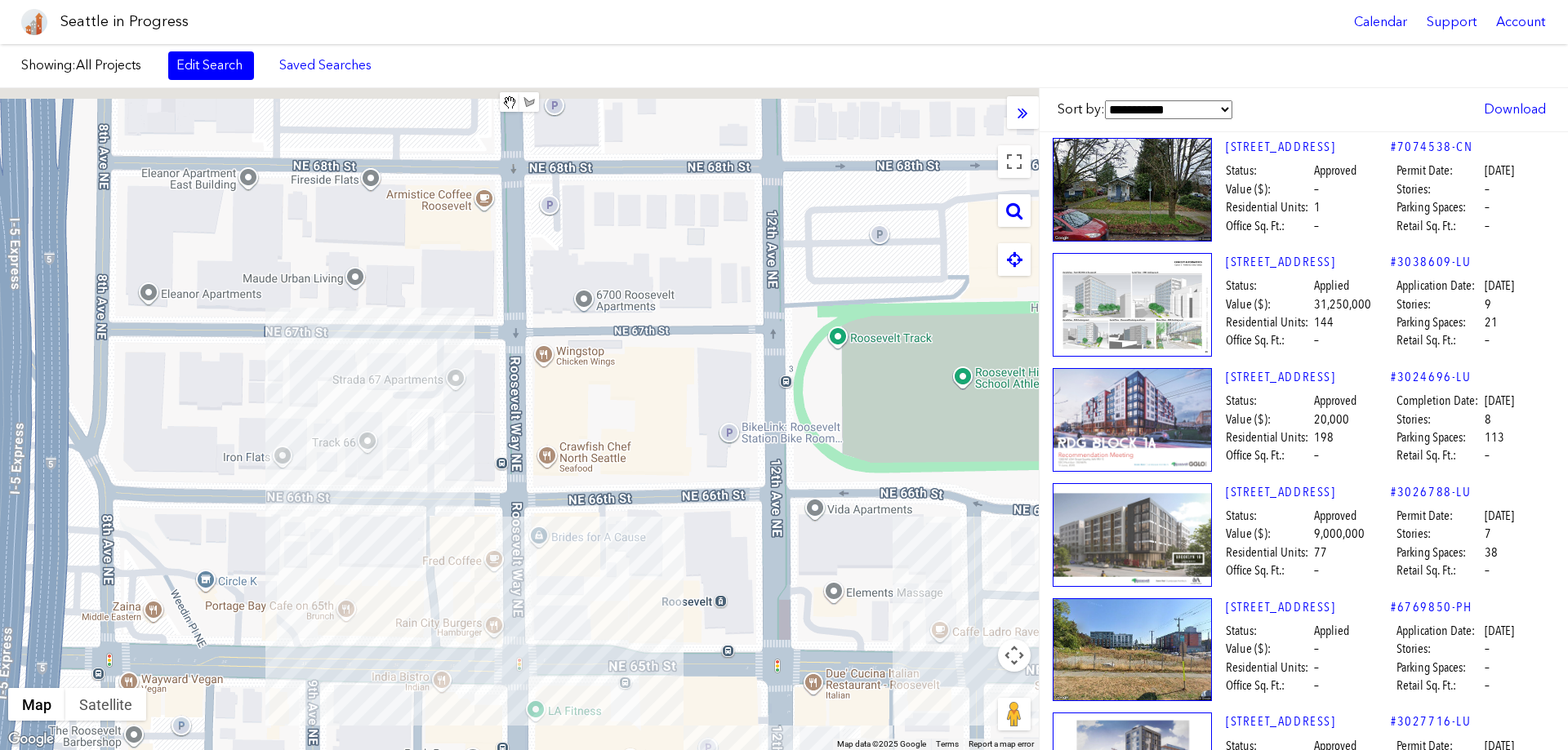
drag, startPoint x: 315, startPoint y: 341, endPoint x: 366, endPoint y: 554, distance: 219.0
click at [371, 582] on div at bounding box center [519, 420] width 1039 height 662
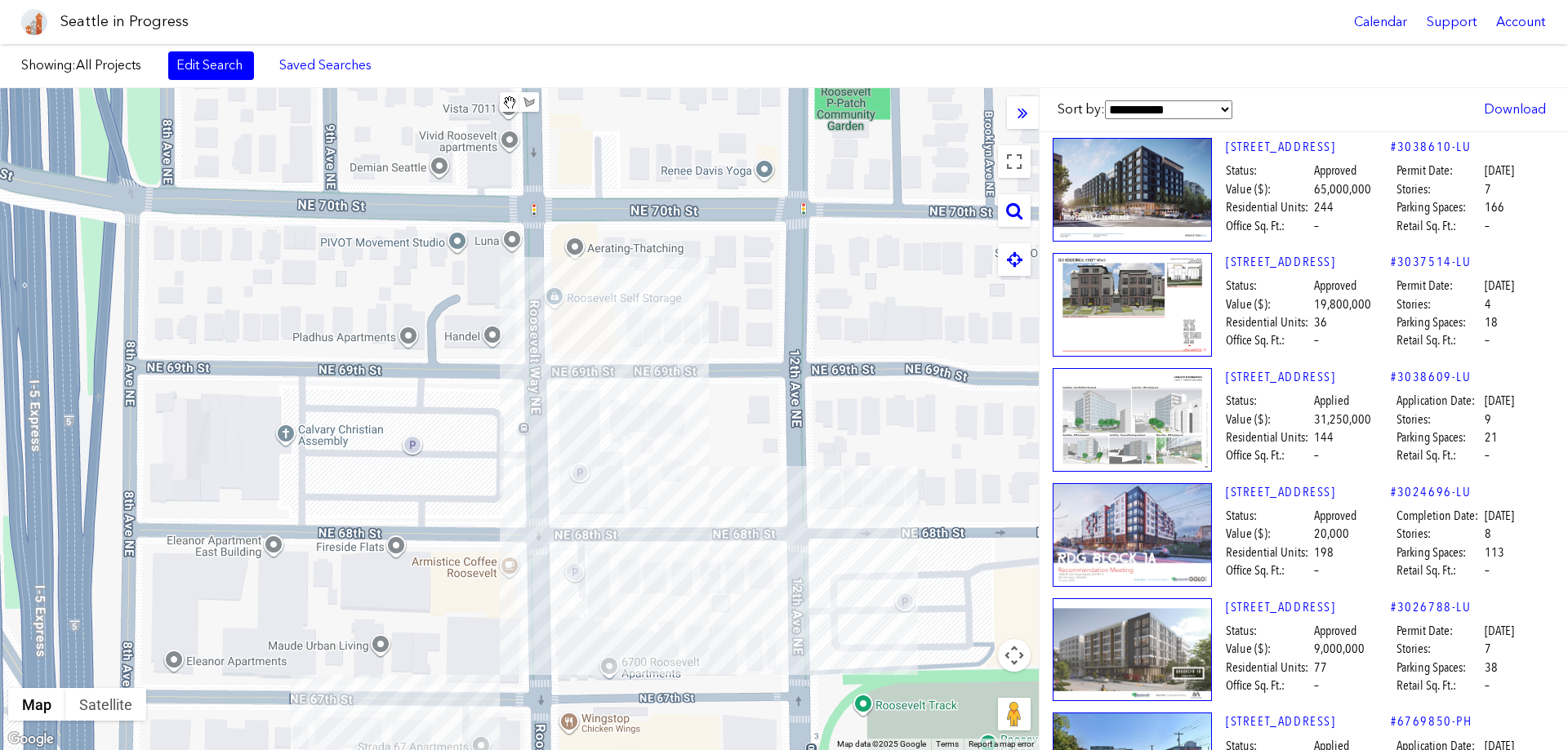
drag, startPoint x: 342, startPoint y: 395, endPoint x: 362, endPoint y: 700, distance: 305.7
click at [366, 749] on html "Seattle in Progress Calendar Support Account About [GEOGRAPHIC_DATA] in Progres…" at bounding box center [784, 375] width 1568 height 750
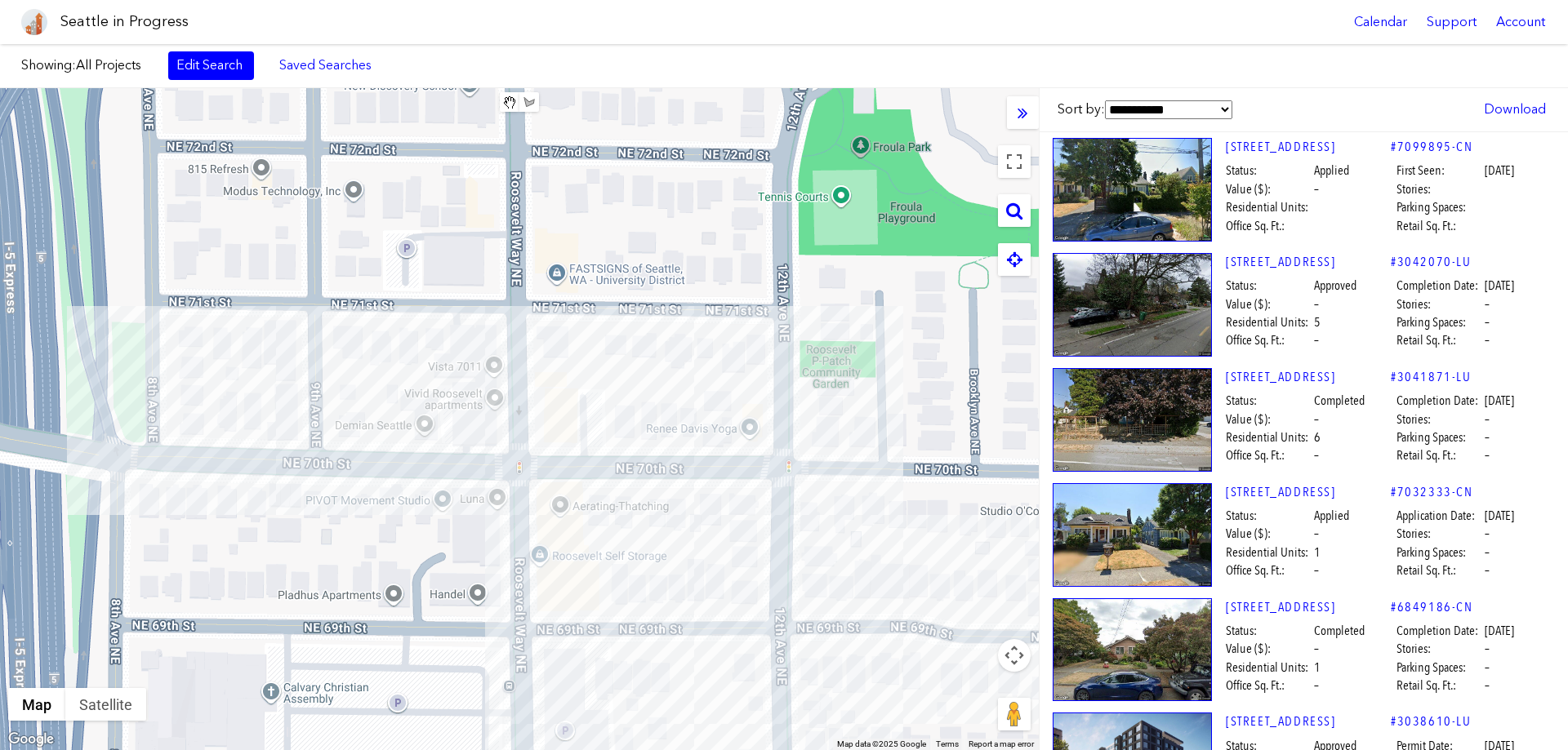
drag, startPoint x: 325, startPoint y: 523, endPoint x: 308, endPoint y: 778, distance: 255.6
click at [308, 749] on html "Seattle in Progress Calendar Support Account About [GEOGRAPHIC_DATA] in Progres…" at bounding box center [784, 375] width 1568 height 750
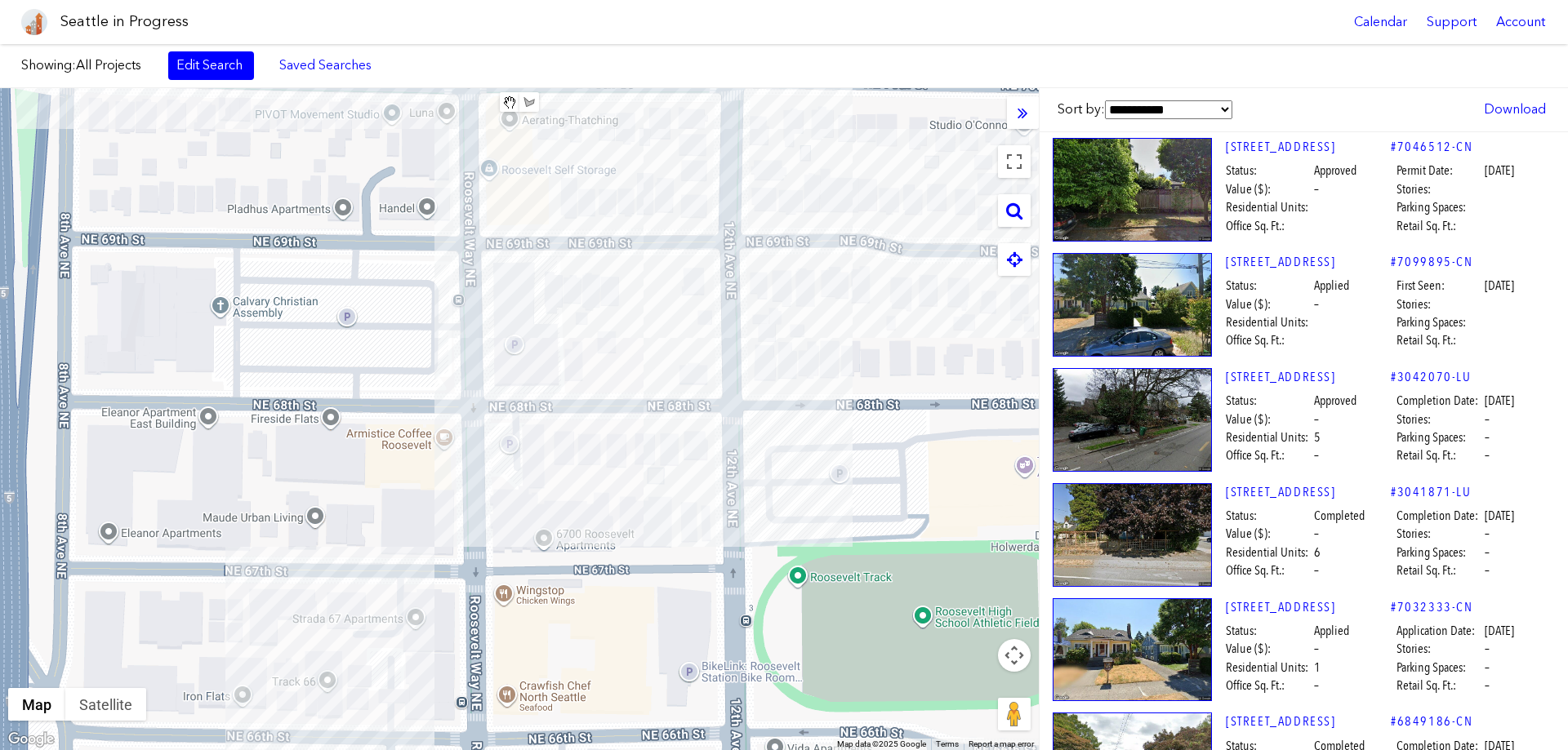
drag, startPoint x: 494, startPoint y: 577, endPoint x: 436, endPoint y: 89, distance: 491.4
click at [436, 89] on div at bounding box center [519, 420] width 1039 height 662
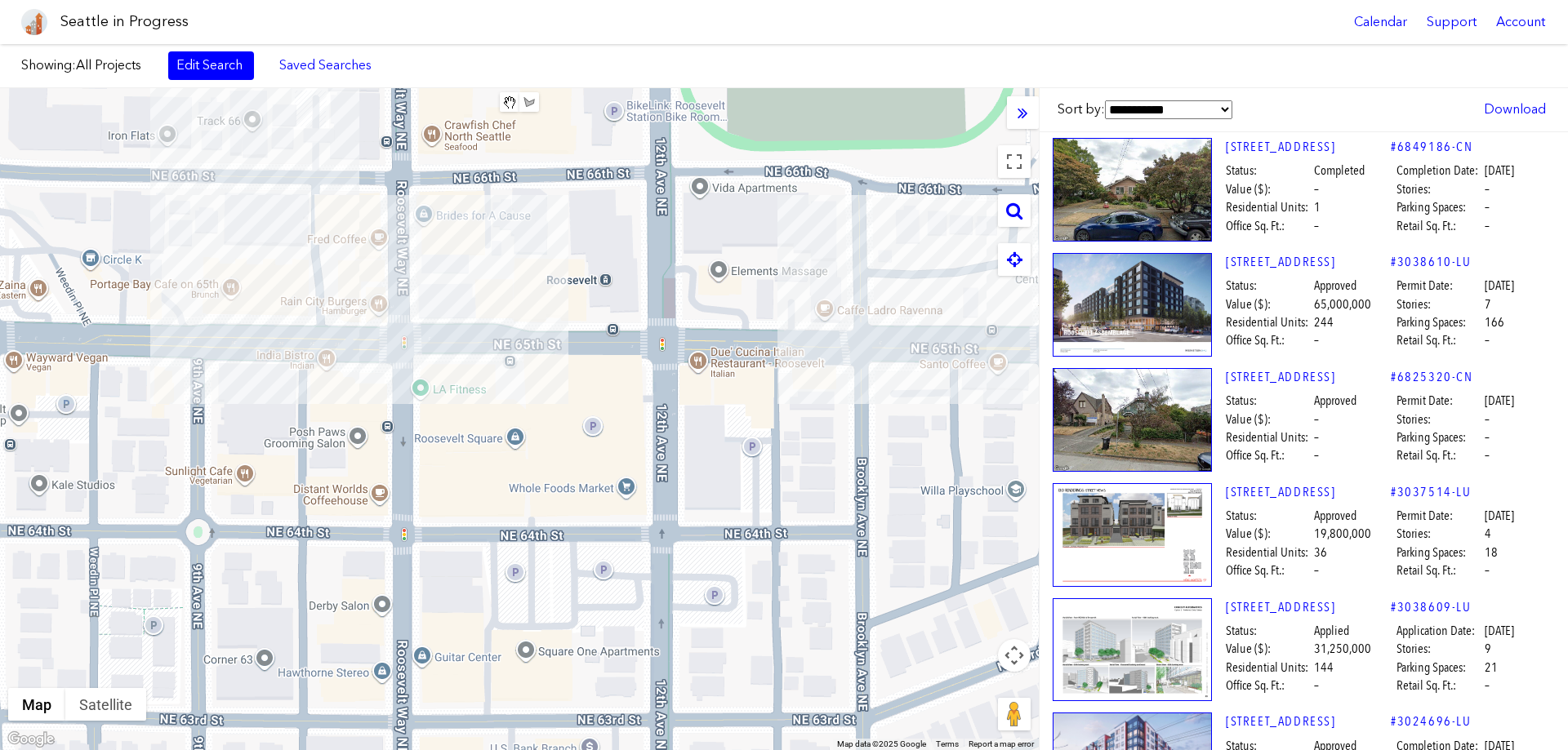
drag, startPoint x: 577, startPoint y: 403, endPoint x: 522, endPoint y: -1, distance: 407.7
click at [522, 0] on html "Seattle in Progress Calendar Support Account About [GEOGRAPHIC_DATA] in Progres…" at bounding box center [784, 375] width 1568 height 750
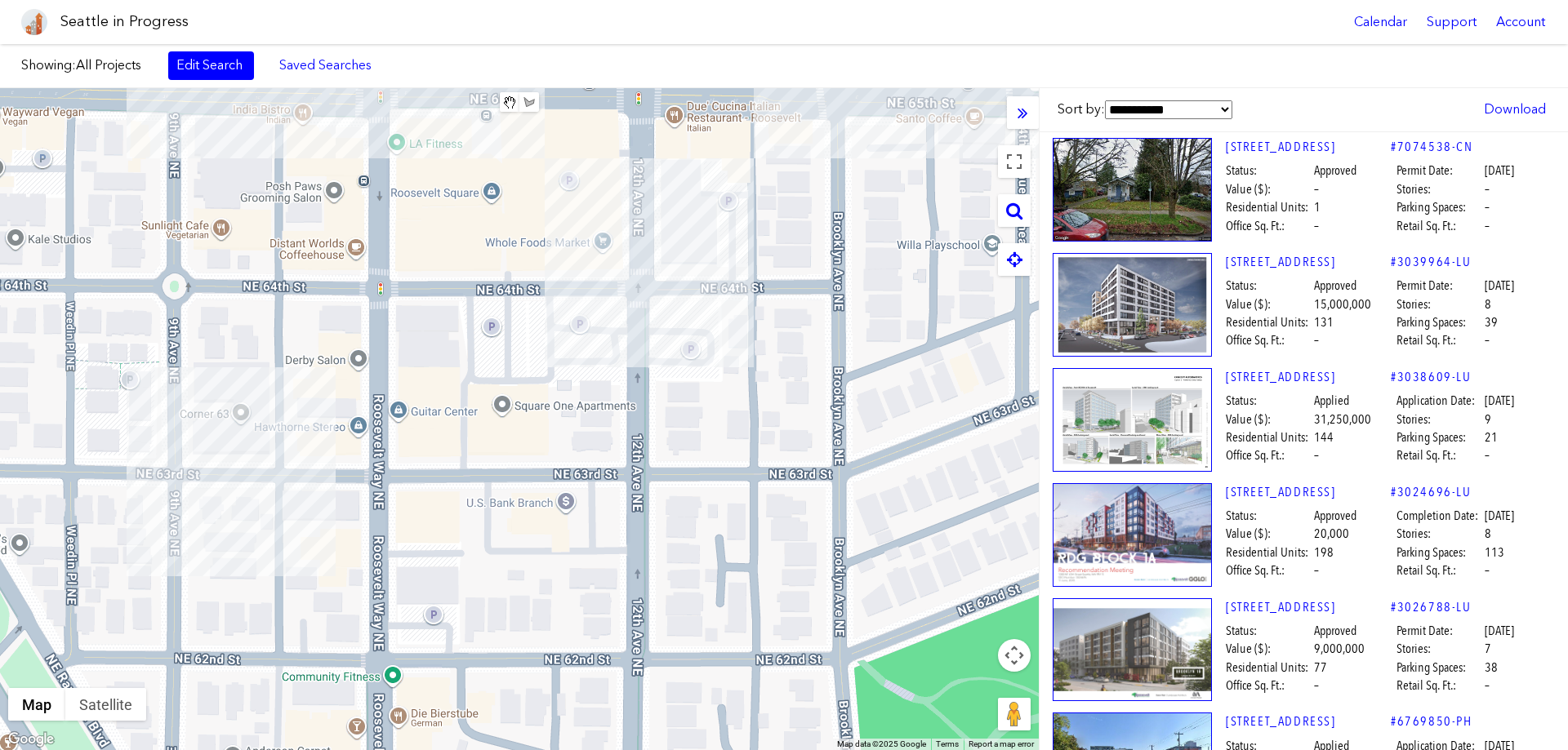
drag, startPoint x: 581, startPoint y: 317, endPoint x: 558, endPoint y: 72, distance: 246.1
click at [558, 72] on div "Showing: All Projects Edit Search Saved Searches Added to Saved Searches Done C…" at bounding box center [784, 397] width 1568 height 706
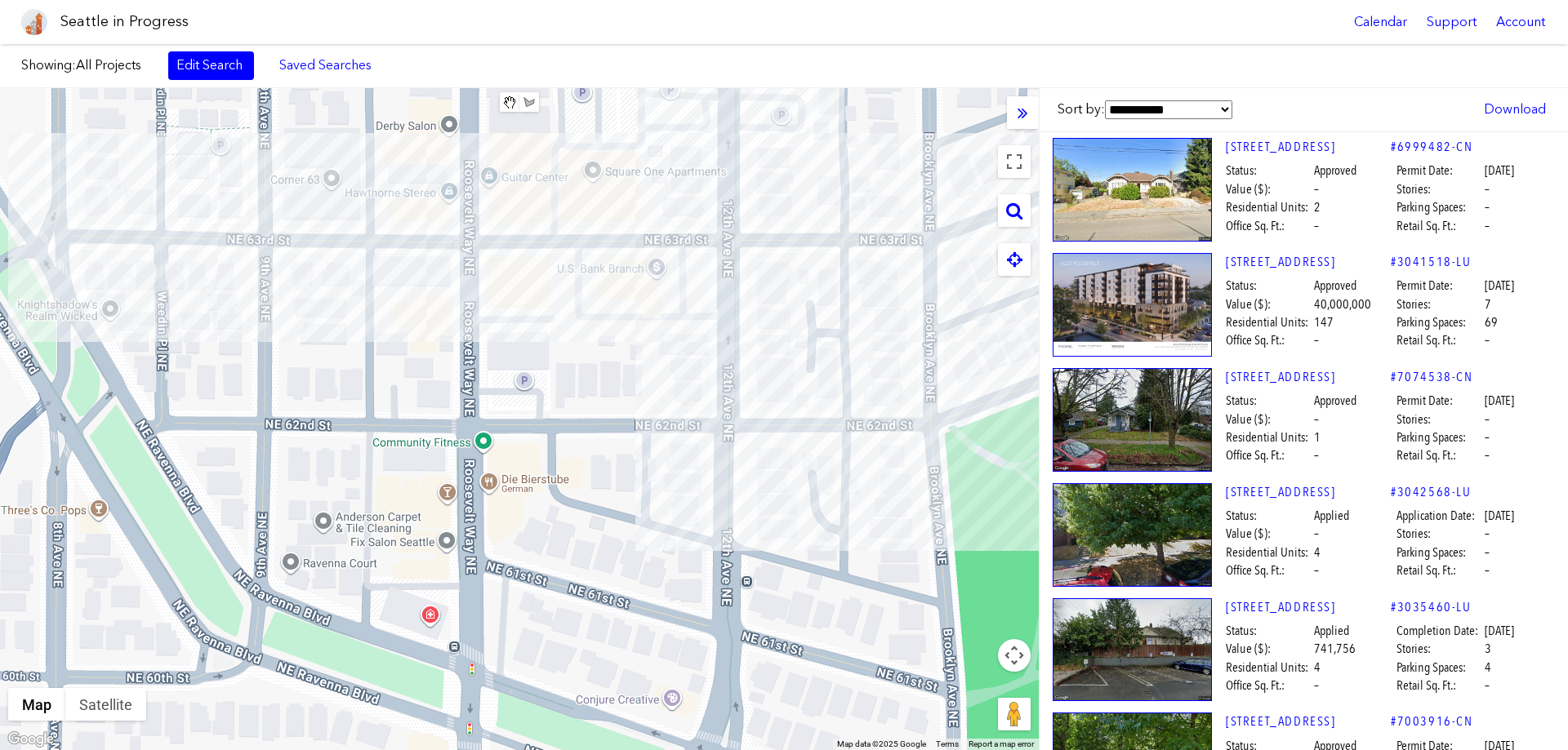
drag, startPoint x: 427, startPoint y: 435, endPoint x: 518, endPoint y: 201, distance: 251.1
click at [518, 201] on div at bounding box center [519, 420] width 1039 height 662
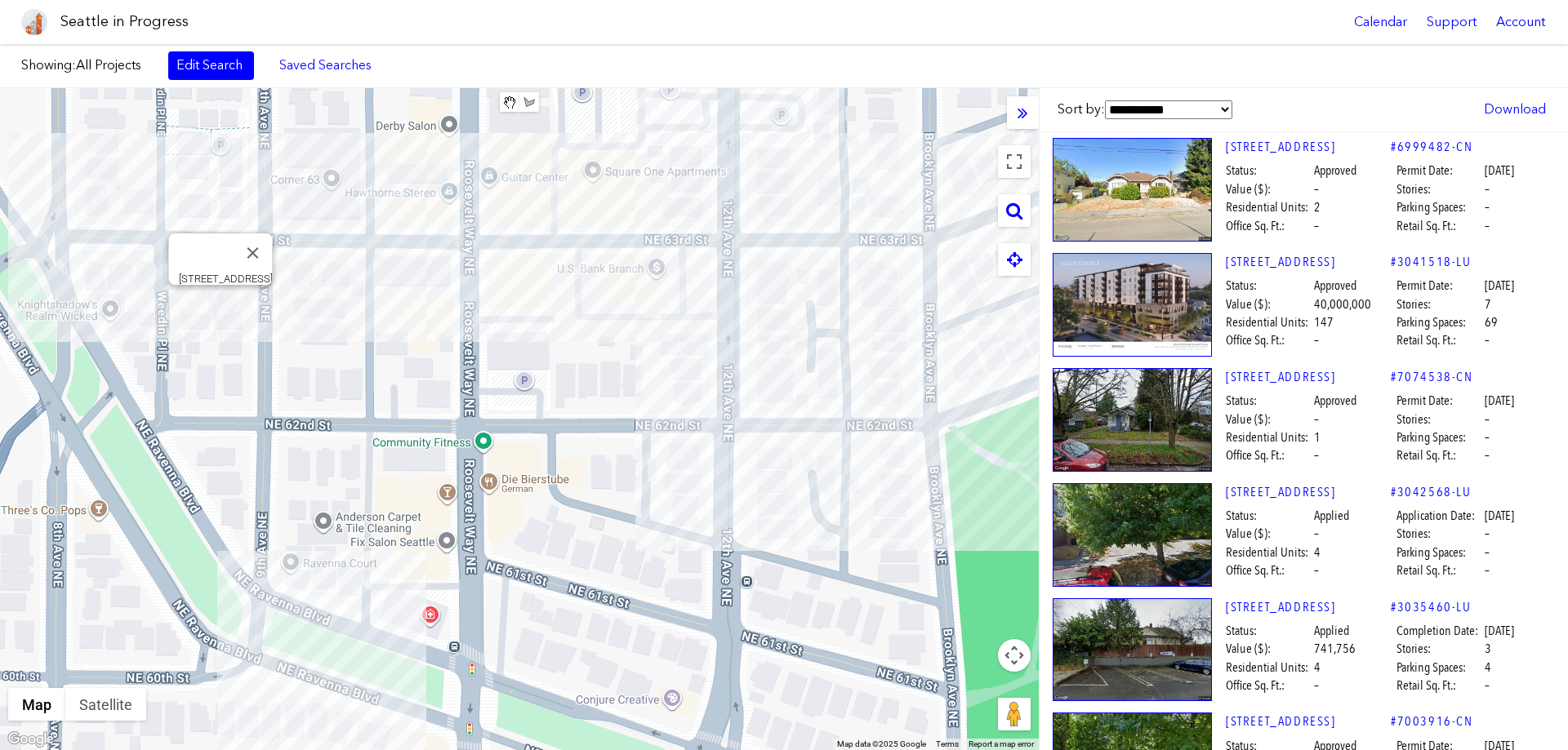
click at [224, 306] on div "[STREET_ADDRESS]" at bounding box center [519, 420] width 1039 height 662
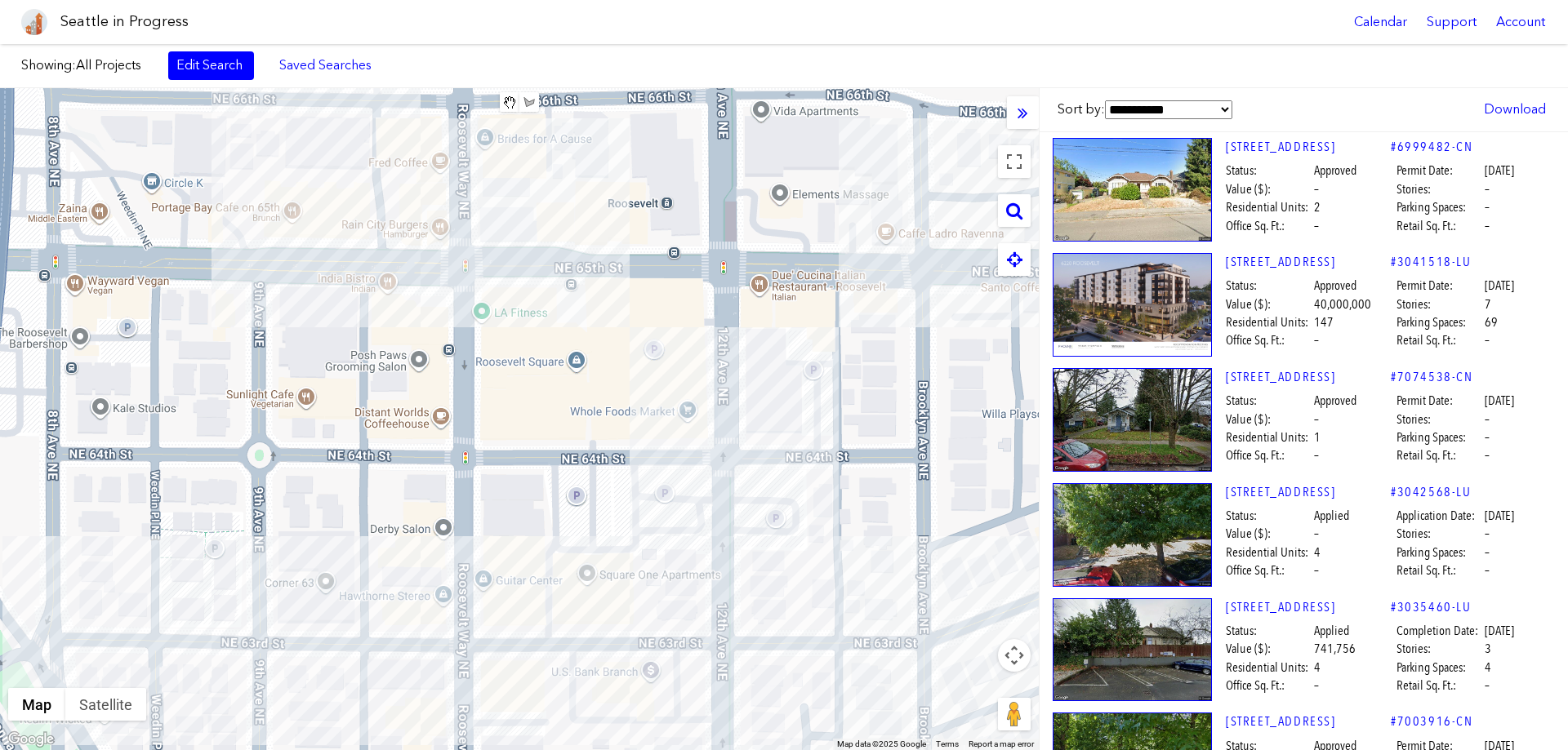
drag, startPoint x: 811, startPoint y: 240, endPoint x: 804, endPoint y: 643, distance: 403.1
click at [804, 644] on div at bounding box center [519, 420] width 1039 height 662
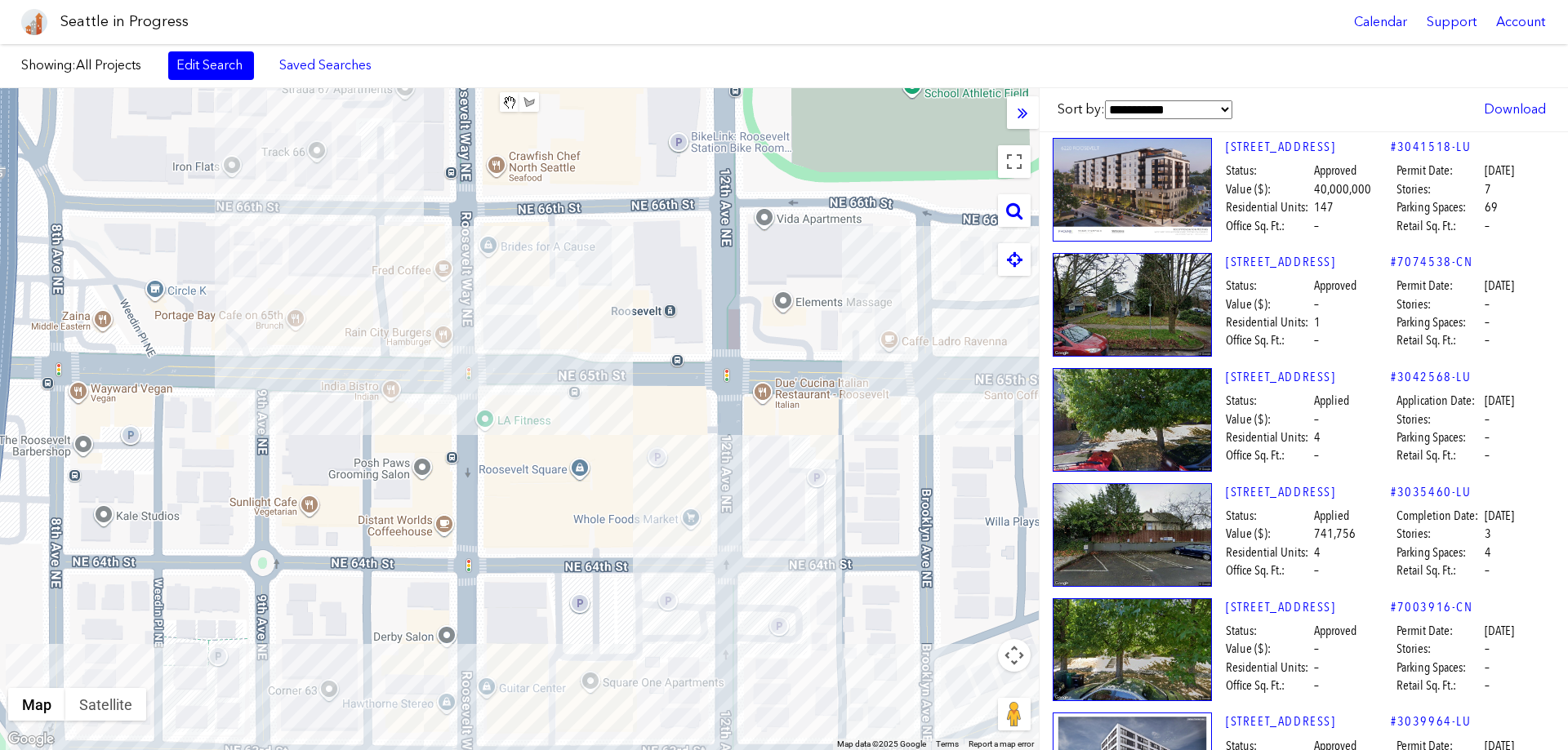
drag, startPoint x: 651, startPoint y: 324, endPoint x: 738, endPoint y: 405, distance: 118.9
click at [656, 434] on div at bounding box center [519, 420] width 1039 height 662
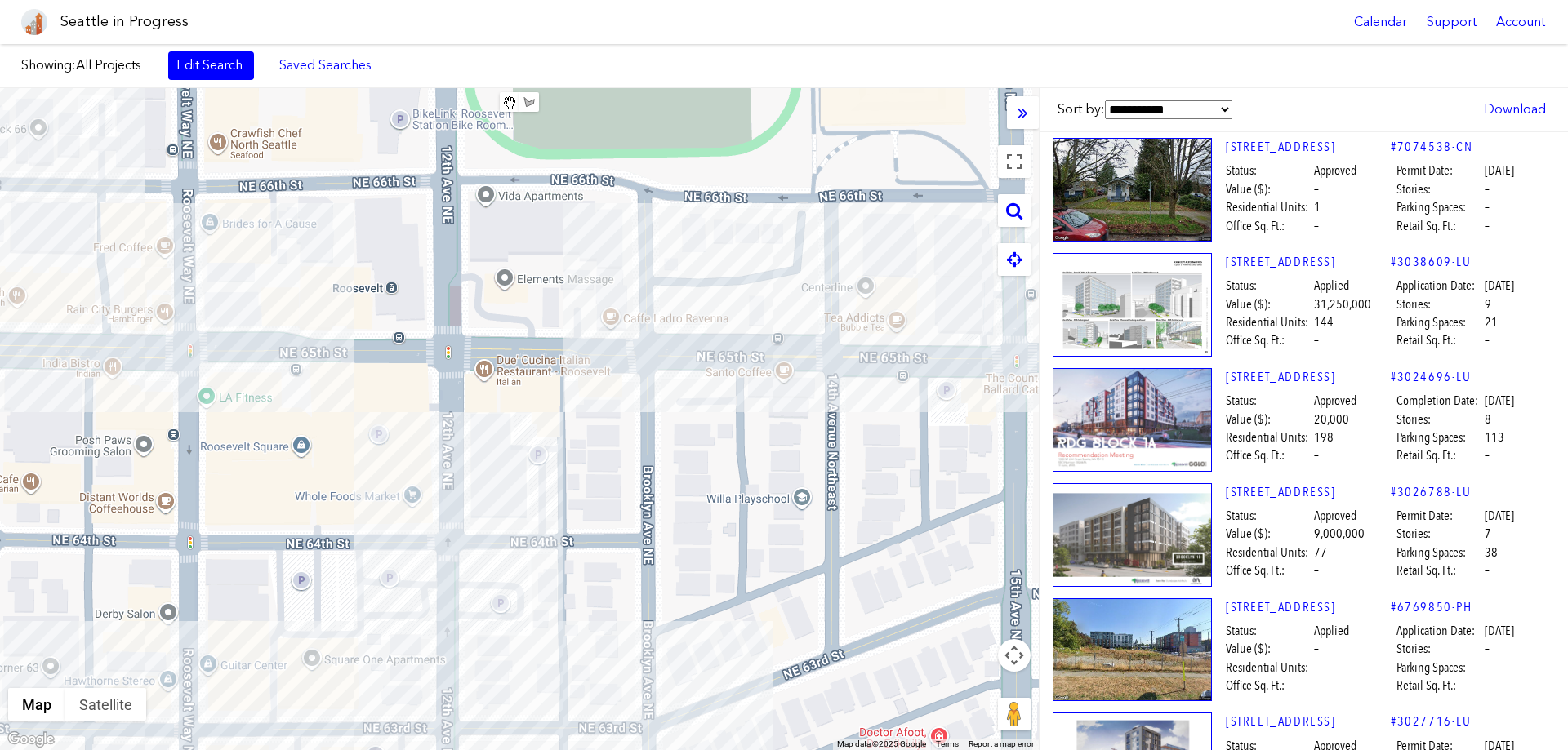
drag, startPoint x: 932, startPoint y: 352, endPoint x: 665, endPoint y: 326, distance: 268.3
click at [665, 326] on div at bounding box center [519, 420] width 1039 height 662
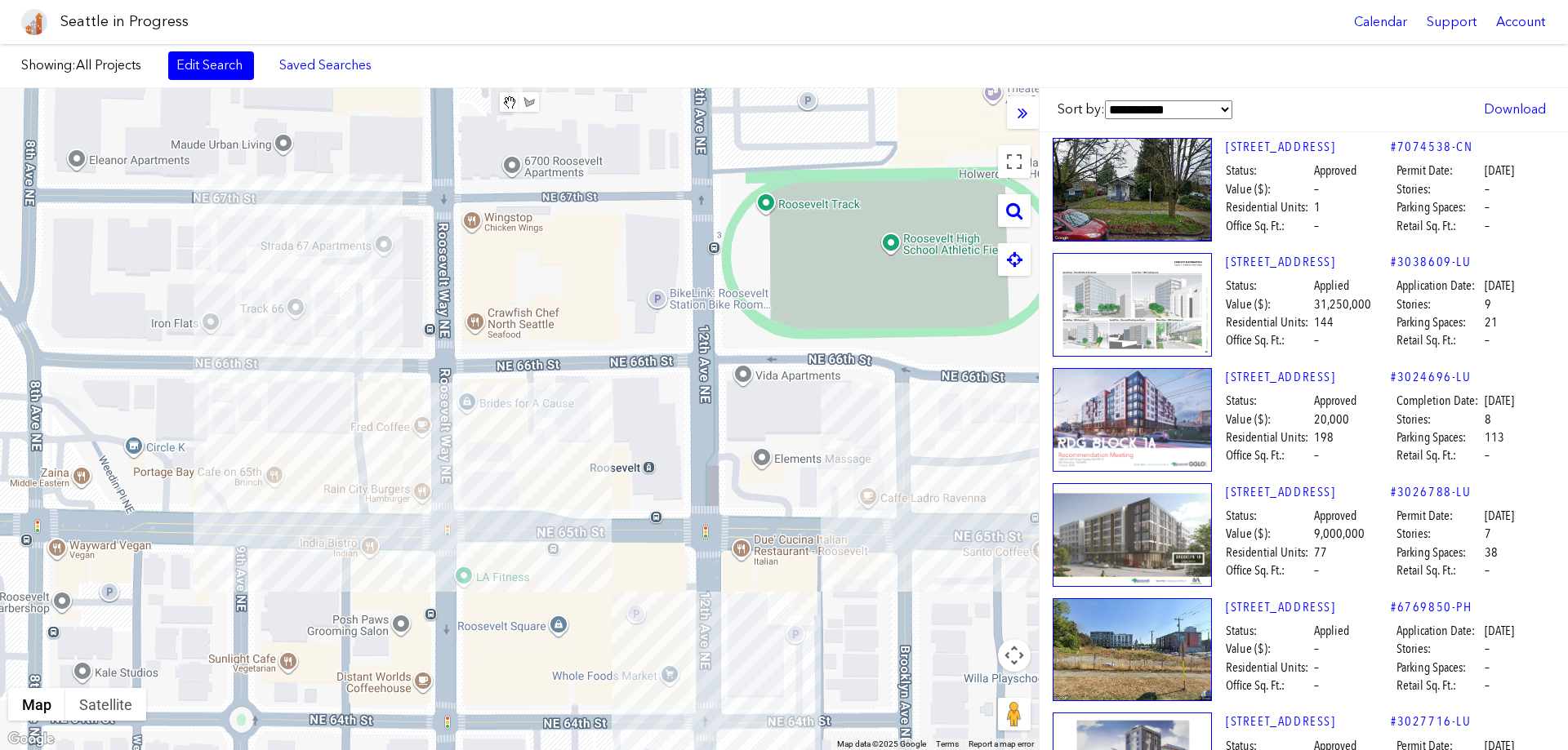
drag, startPoint x: 194, startPoint y: 408, endPoint x: 454, endPoint y: 586, distance: 315.1
click at [454, 586] on div at bounding box center [519, 420] width 1039 height 662
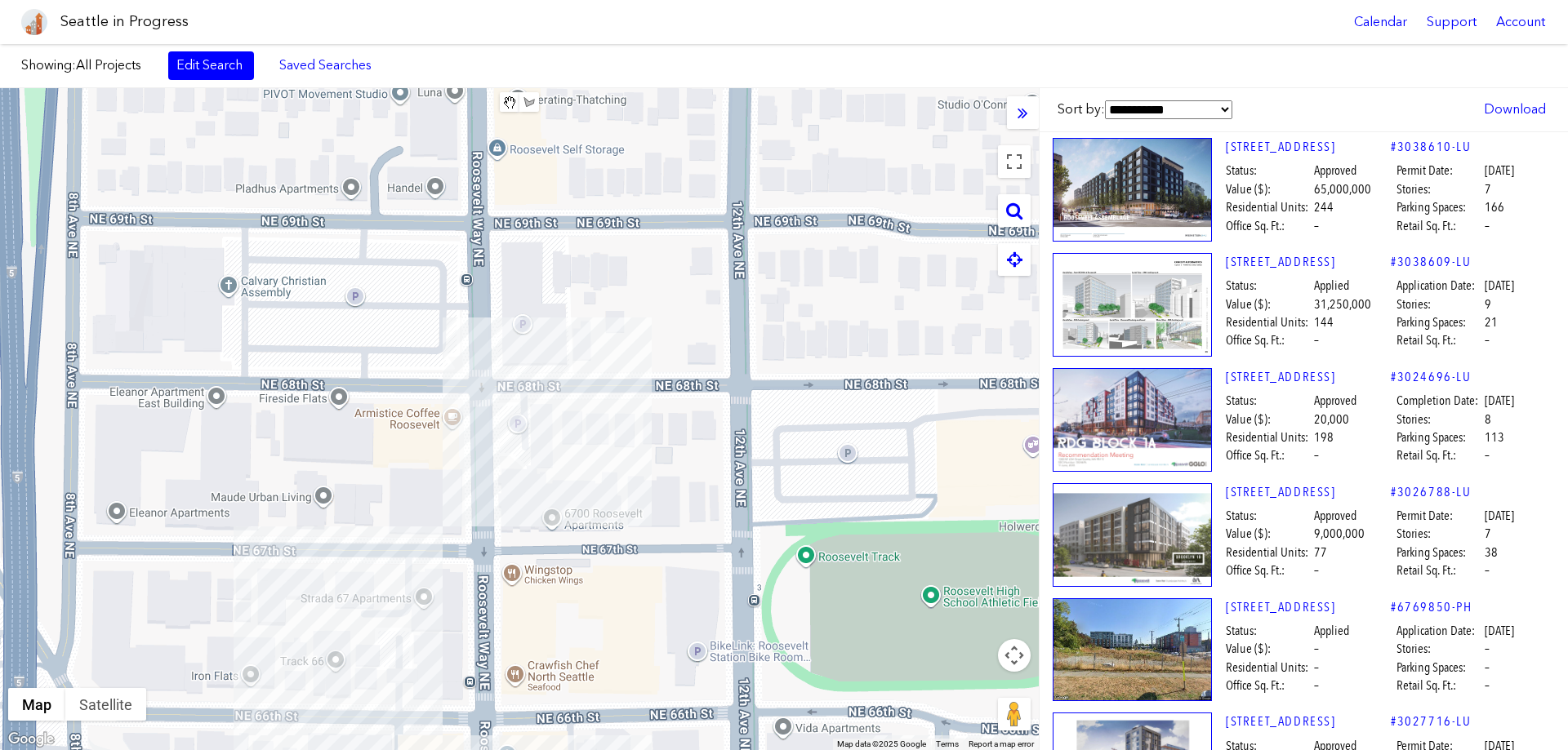
drag, startPoint x: 255, startPoint y: 270, endPoint x: 296, endPoint y: 609, distance: 341.5
click at [296, 623] on div at bounding box center [519, 420] width 1039 height 662
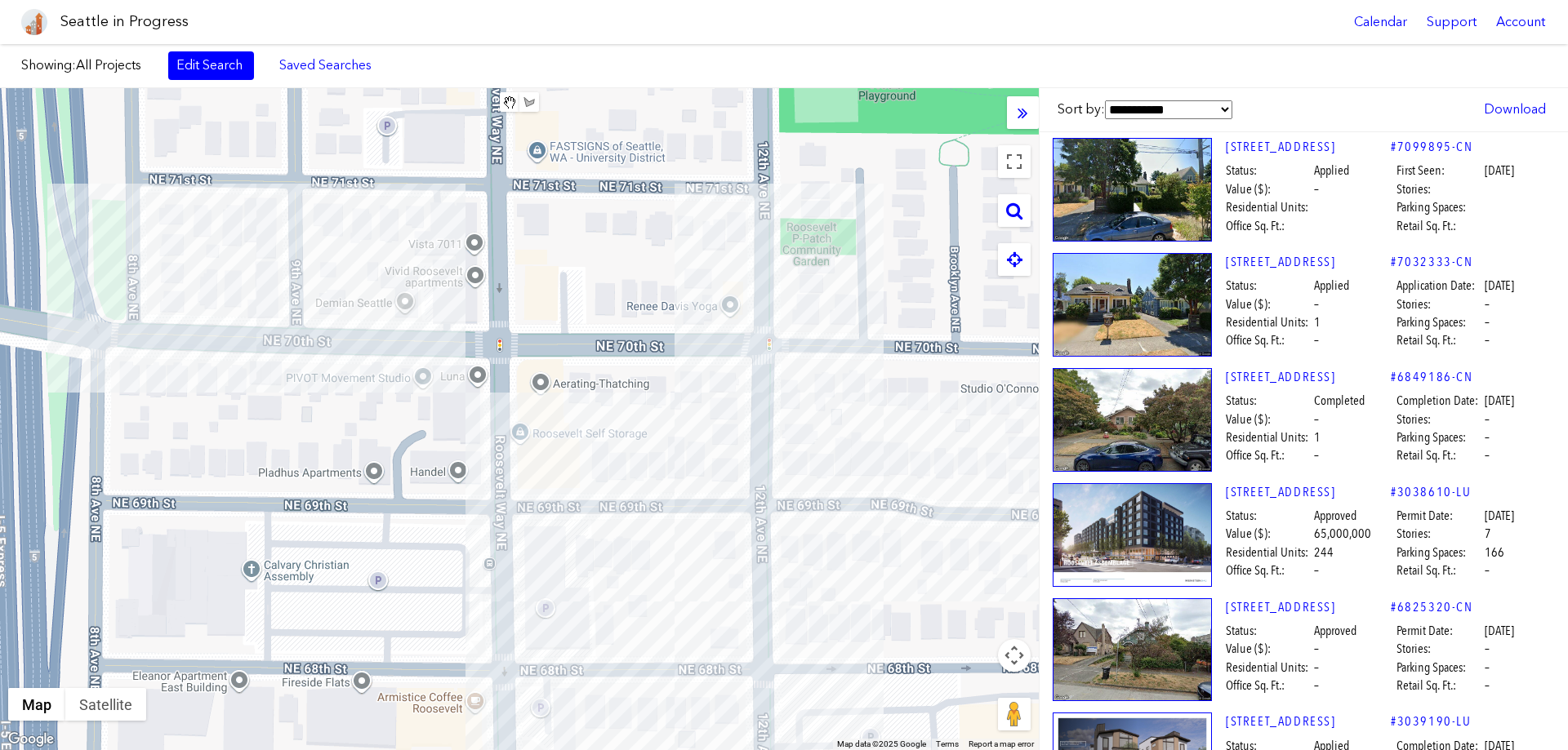
drag, startPoint x: 330, startPoint y: 280, endPoint x: 358, endPoint y: 548, distance: 269.5
click at [357, 567] on div at bounding box center [519, 420] width 1039 height 662
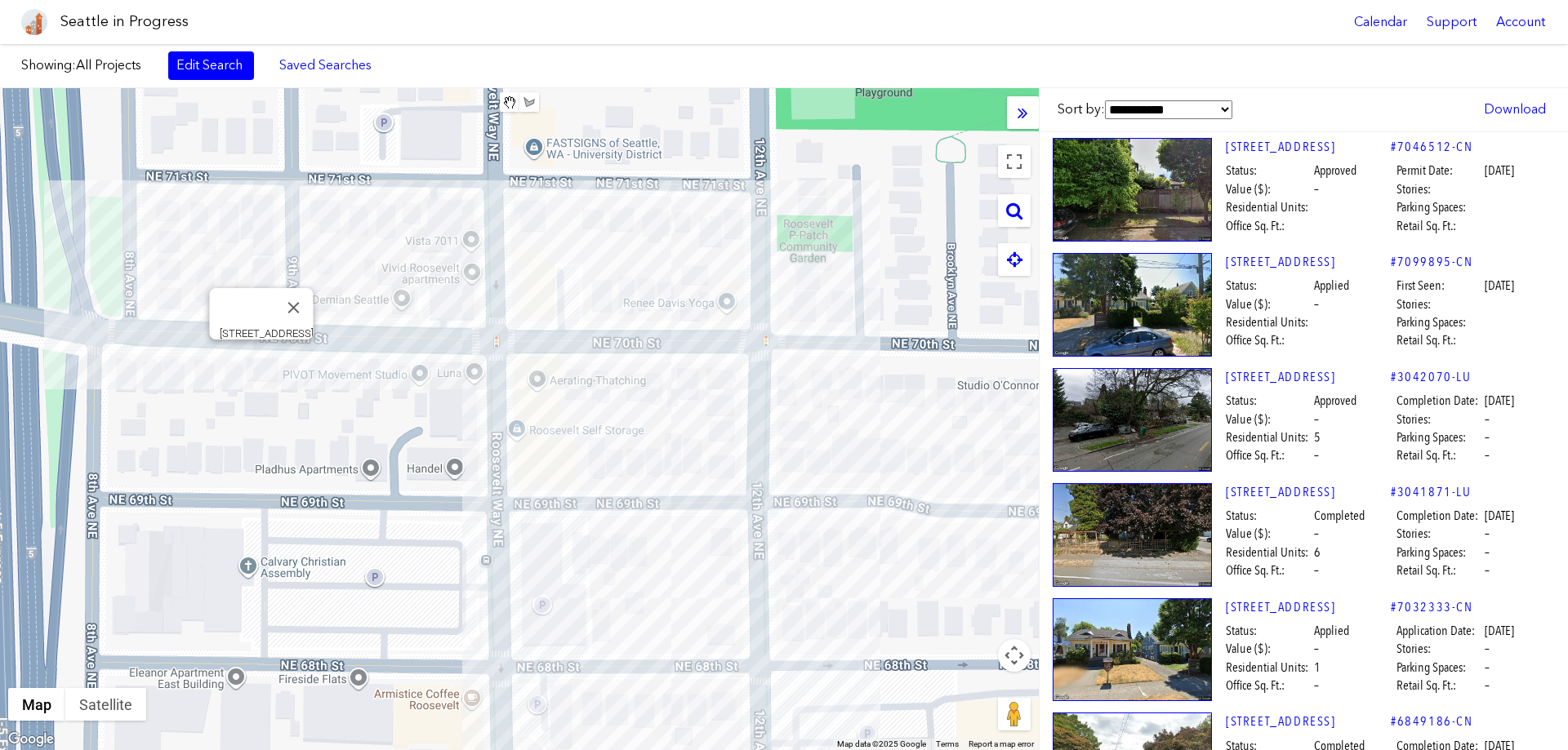
click at [260, 352] on div "[STREET_ADDRESS]" at bounding box center [519, 420] width 1039 height 662
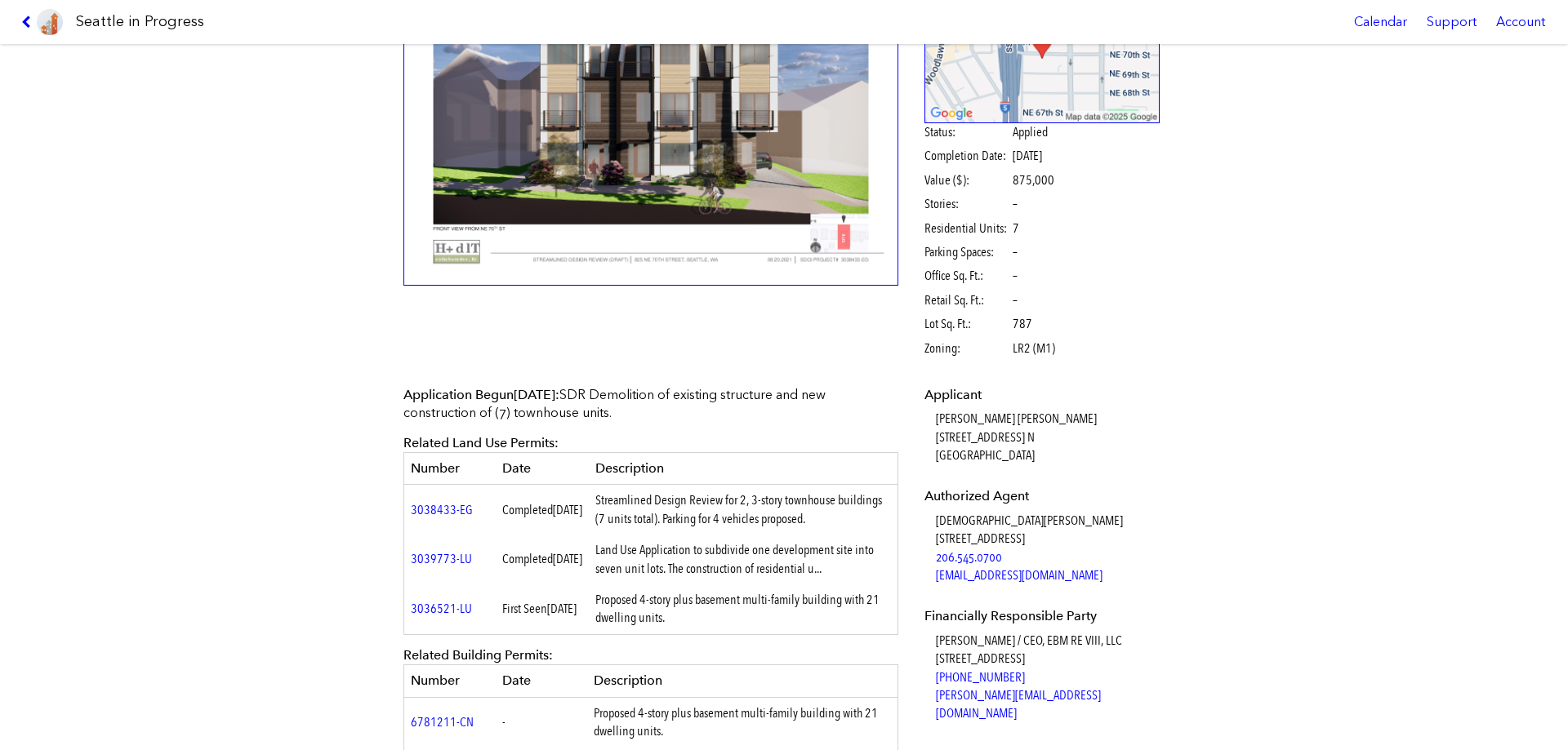
scroll to position [82, 0]
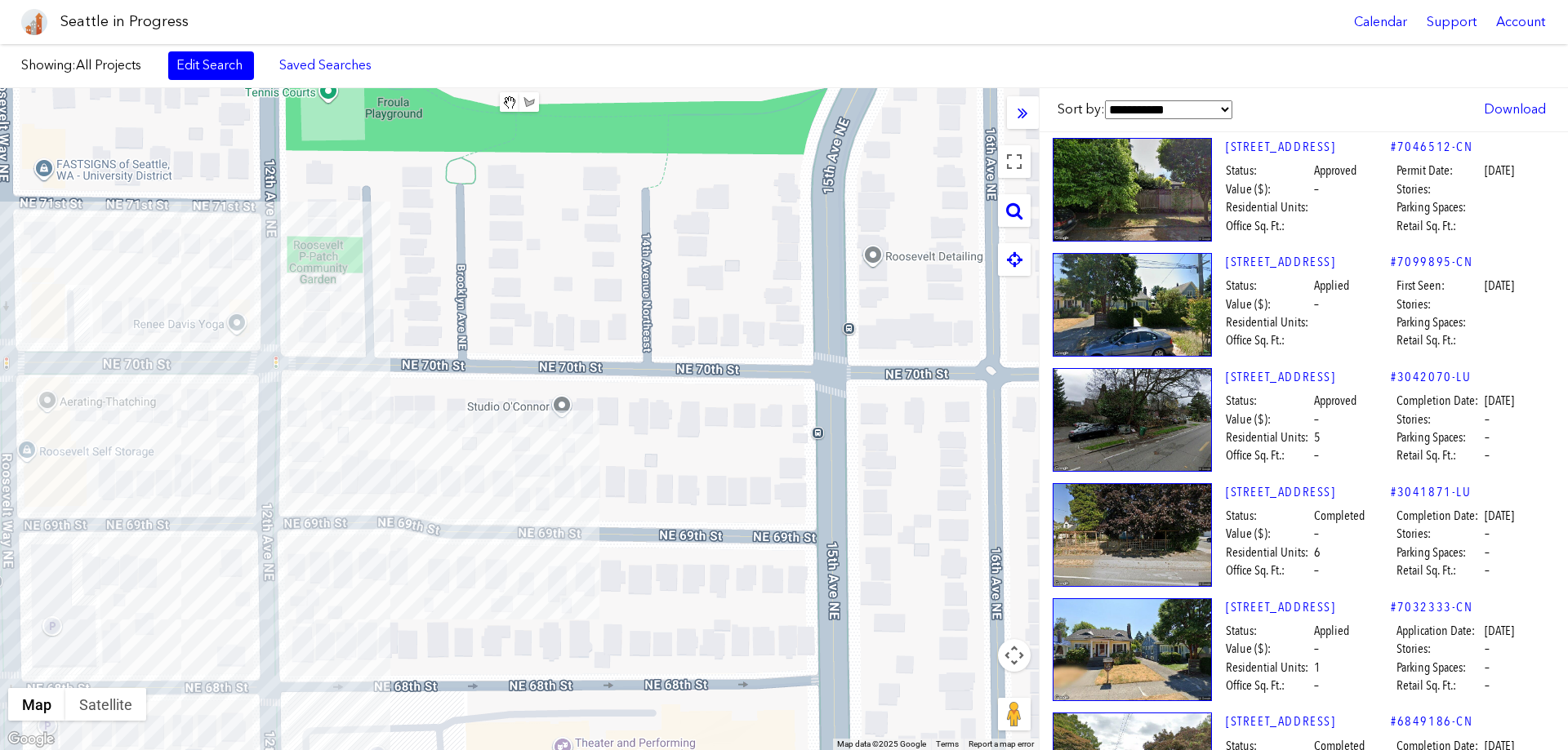
drag, startPoint x: 775, startPoint y: 365, endPoint x: 284, endPoint y: 387, distance: 491.5
click at [284, 387] on div at bounding box center [519, 420] width 1039 height 662
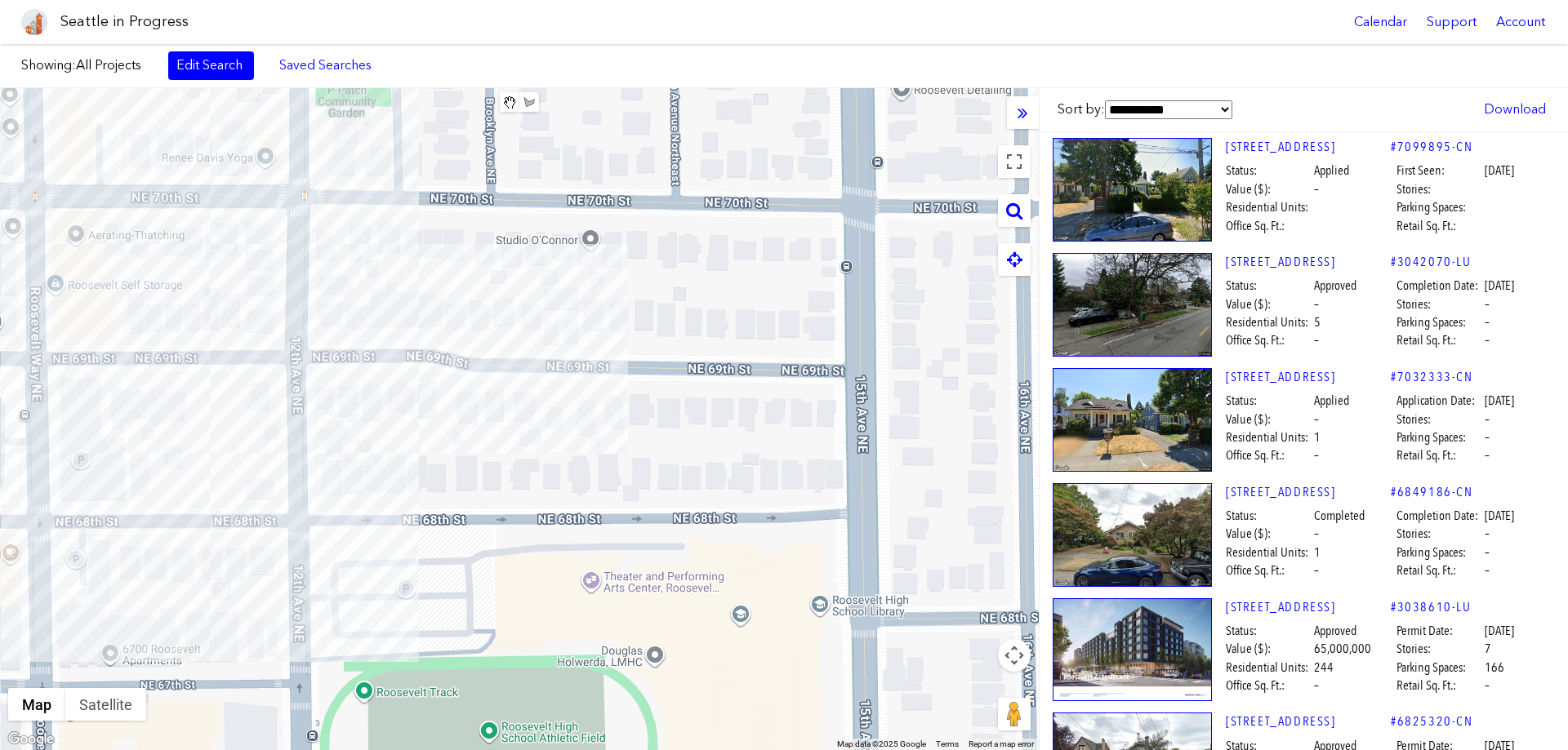
drag, startPoint x: 545, startPoint y: 405, endPoint x: 406, endPoint y: 245, distance: 211.9
click at [574, 238] on div at bounding box center [519, 420] width 1039 height 662
click at [365, 247] on div "[STREET_ADDRESS]" at bounding box center [519, 420] width 1039 height 662
click at [1265, 148] on link "[STREET_ADDRESS]" at bounding box center [1307, 147] width 165 height 18
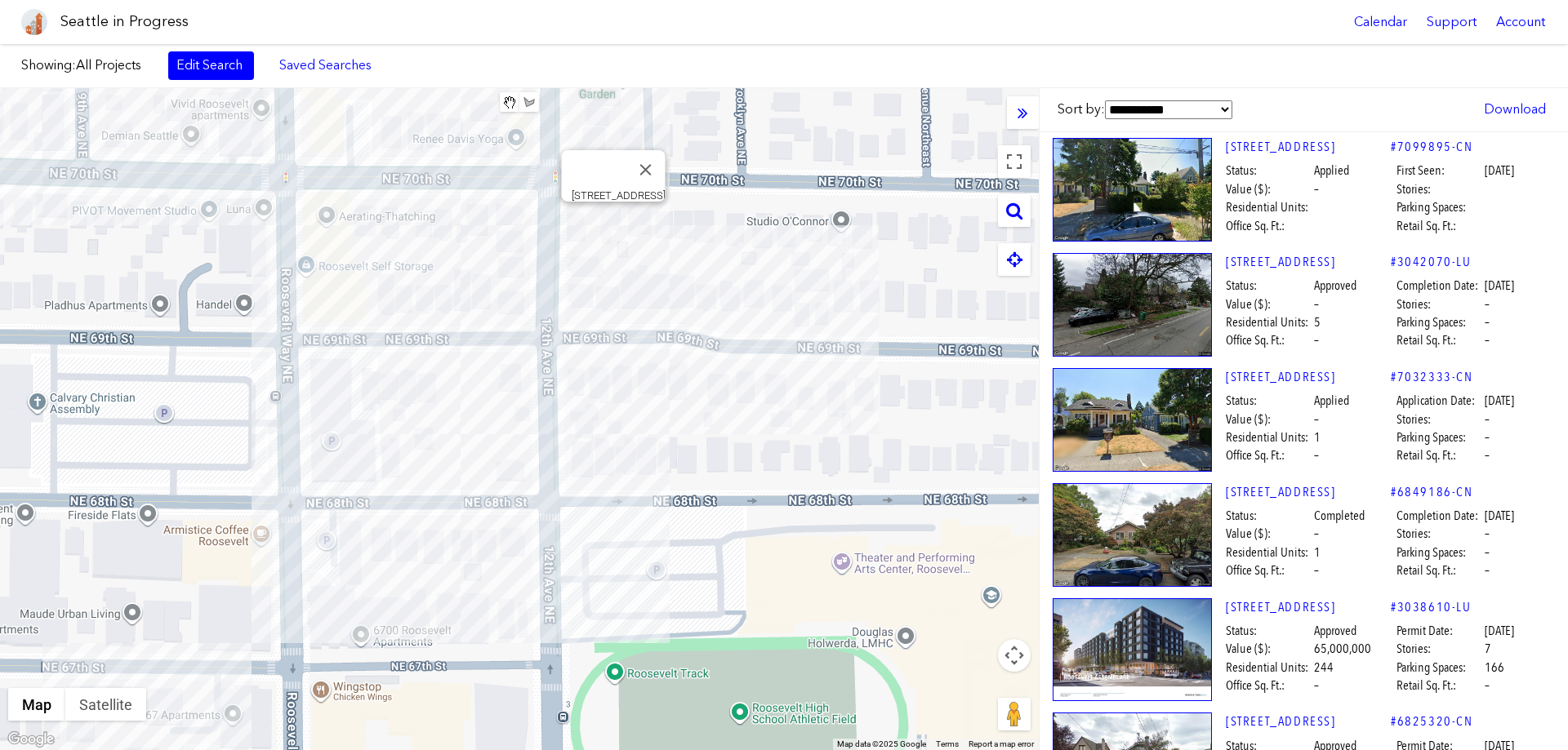
drag, startPoint x: 384, startPoint y: 366, endPoint x: 636, endPoint y: 346, distance: 252.8
click at [636, 346] on div "[STREET_ADDRESS]" at bounding box center [519, 420] width 1039 height 662
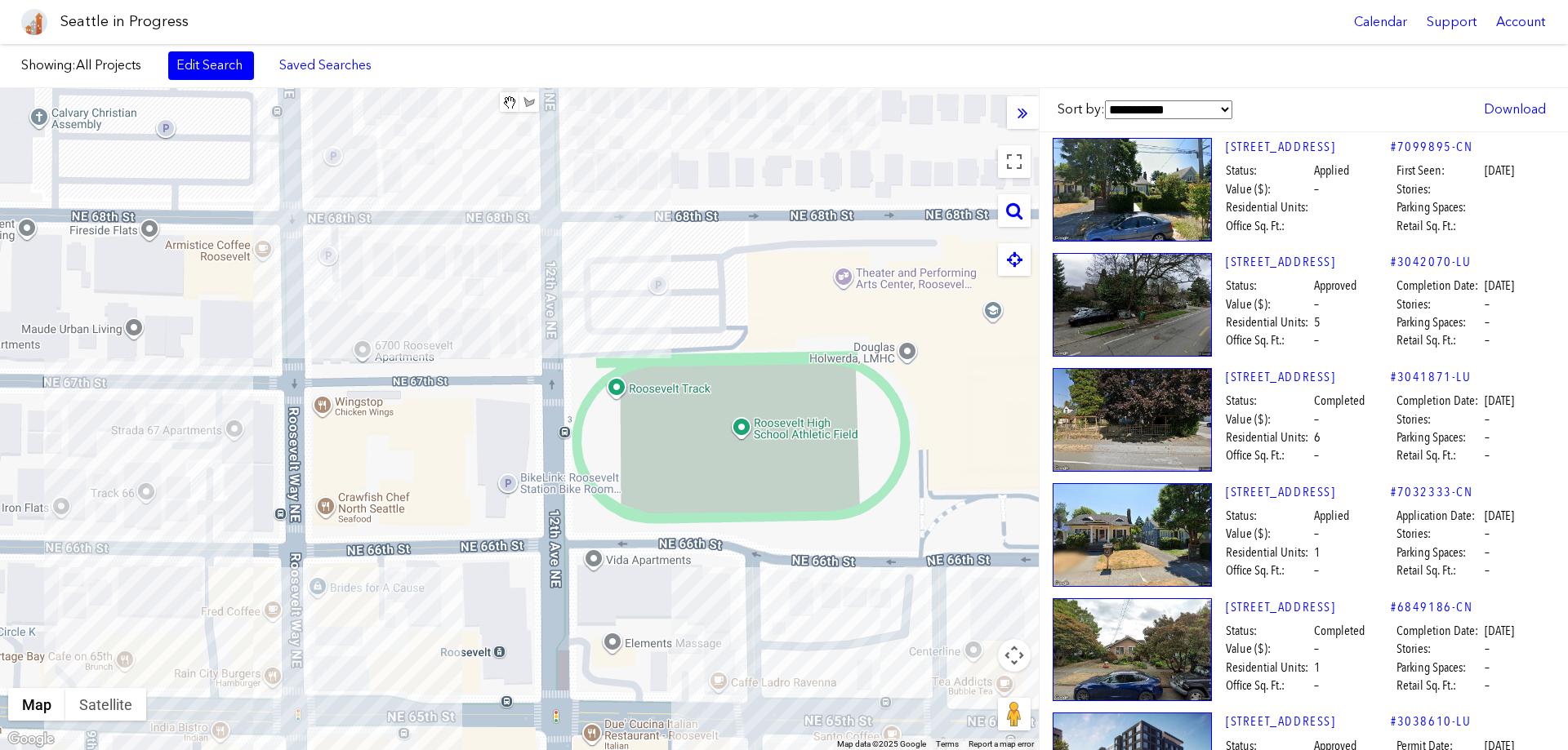
drag, startPoint x: 454, startPoint y: 653, endPoint x: 456, endPoint y: 351, distance: 302.0
click at [456, 349] on div at bounding box center [519, 420] width 1039 height 662
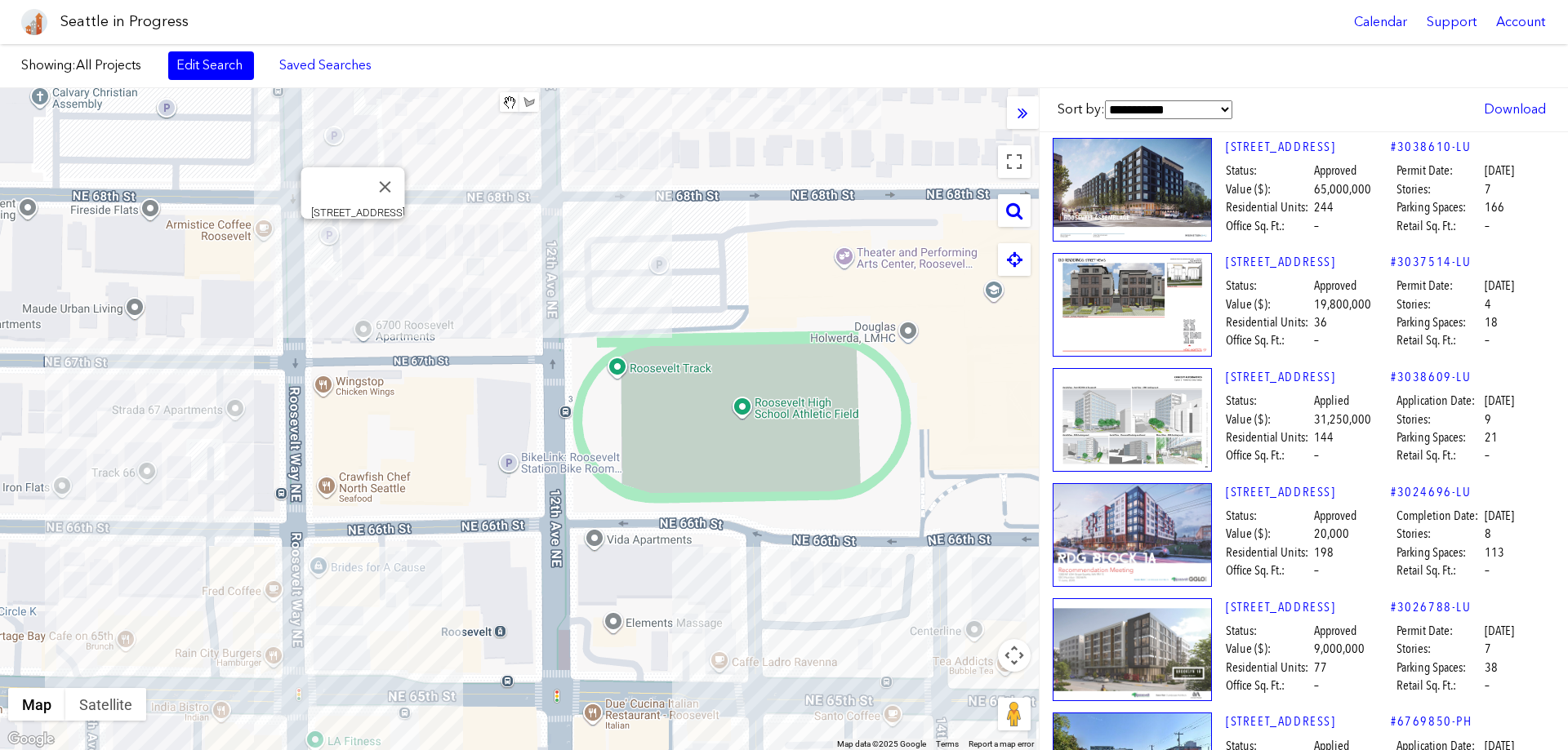
click at [354, 233] on div "[STREET_ADDRESS]" at bounding box center [519, 420] width 1039 height 662
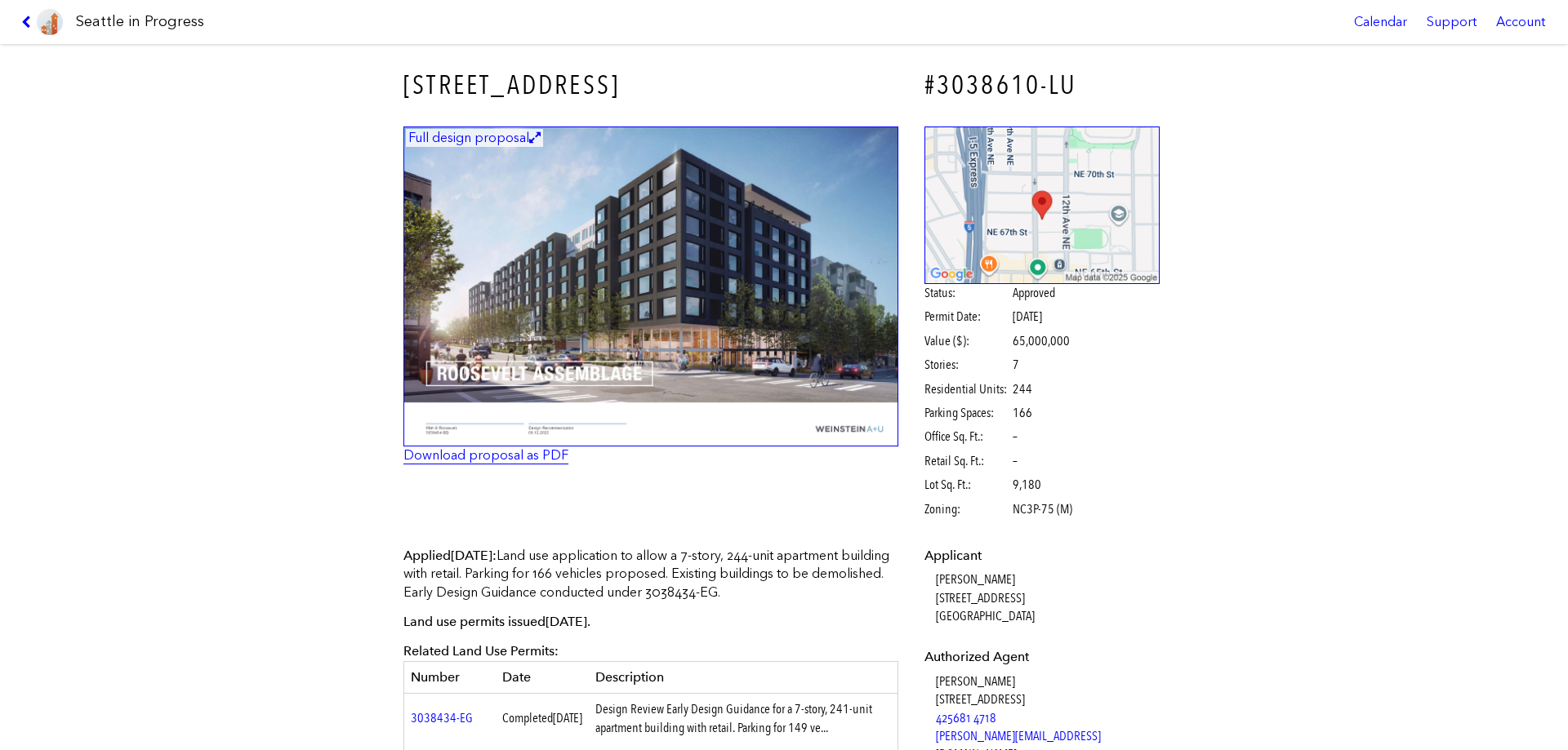
click at [515, 454] on link "Download proposal as PDF" at bounding box center [486, 455] width 165 height 15
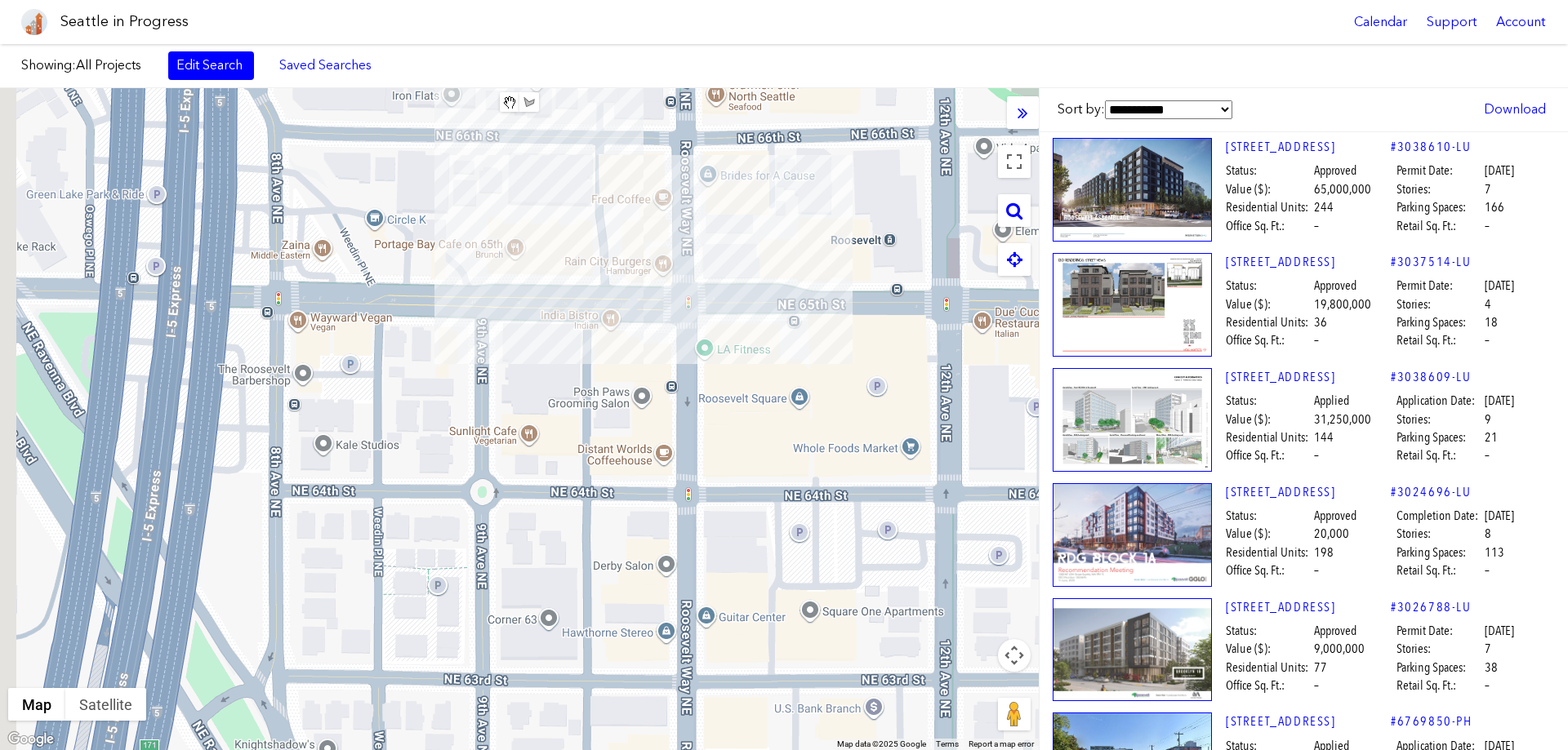
drag, startPoint x: 526, startPoint y: 455, endPoint x: 790, endPoint y: 194, distance: 371.2
click at [975, 0] on html "Seattle in Progress Calendar Support Account About [GEOGRAPHIC_DATA] in Progres…" at bounding box center [784, 375] width 1568 height 750
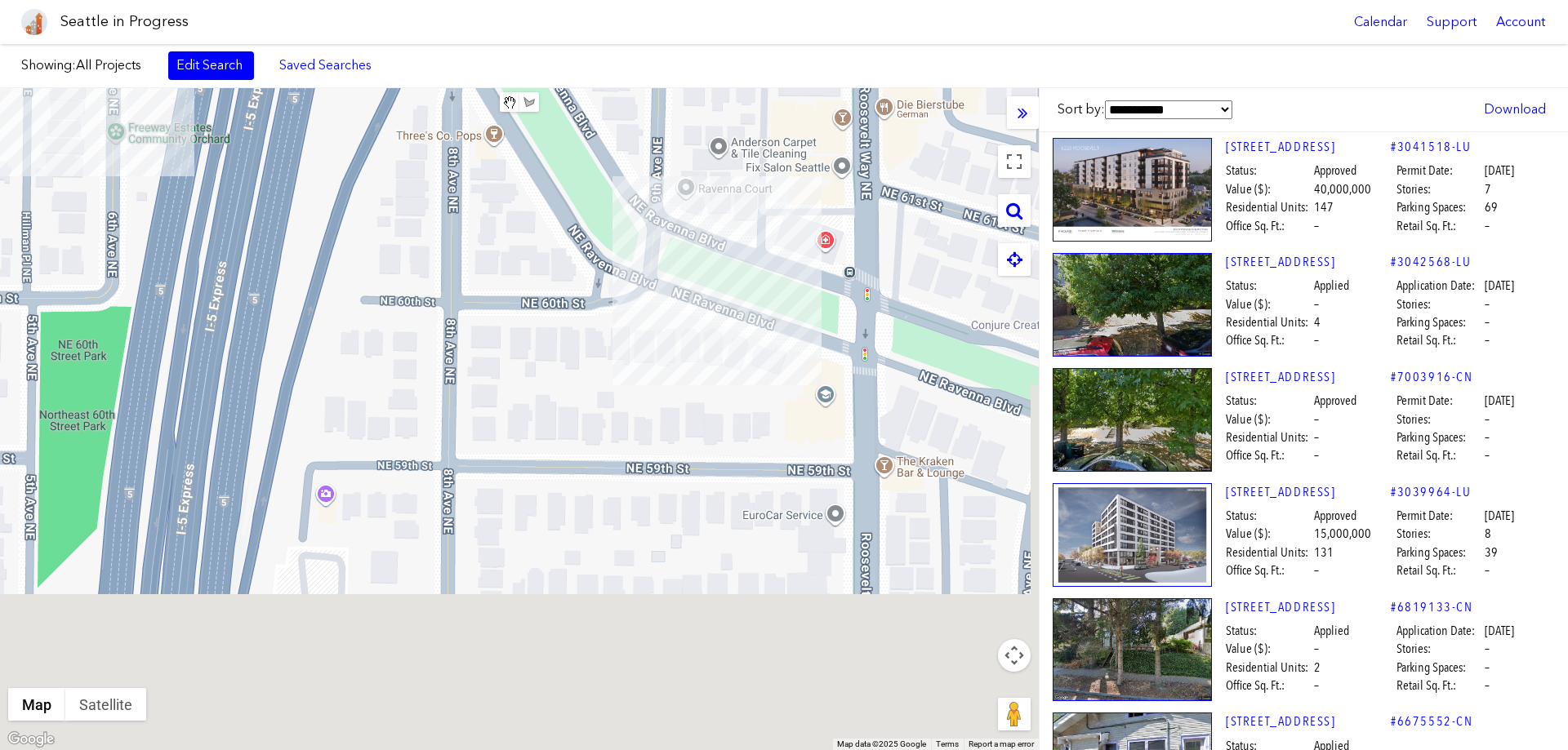
drag, startPoint x: 550, startPoint y: 523, endPoint x: 554, endPoint y: -43, distance: 566.0
click at [554, 0] on html "Seattle in Progress Calendar Support Account About [GEOGRAPHIC_DATA] in Progres…" at bounding box center [784, 375] width 1568 height 750
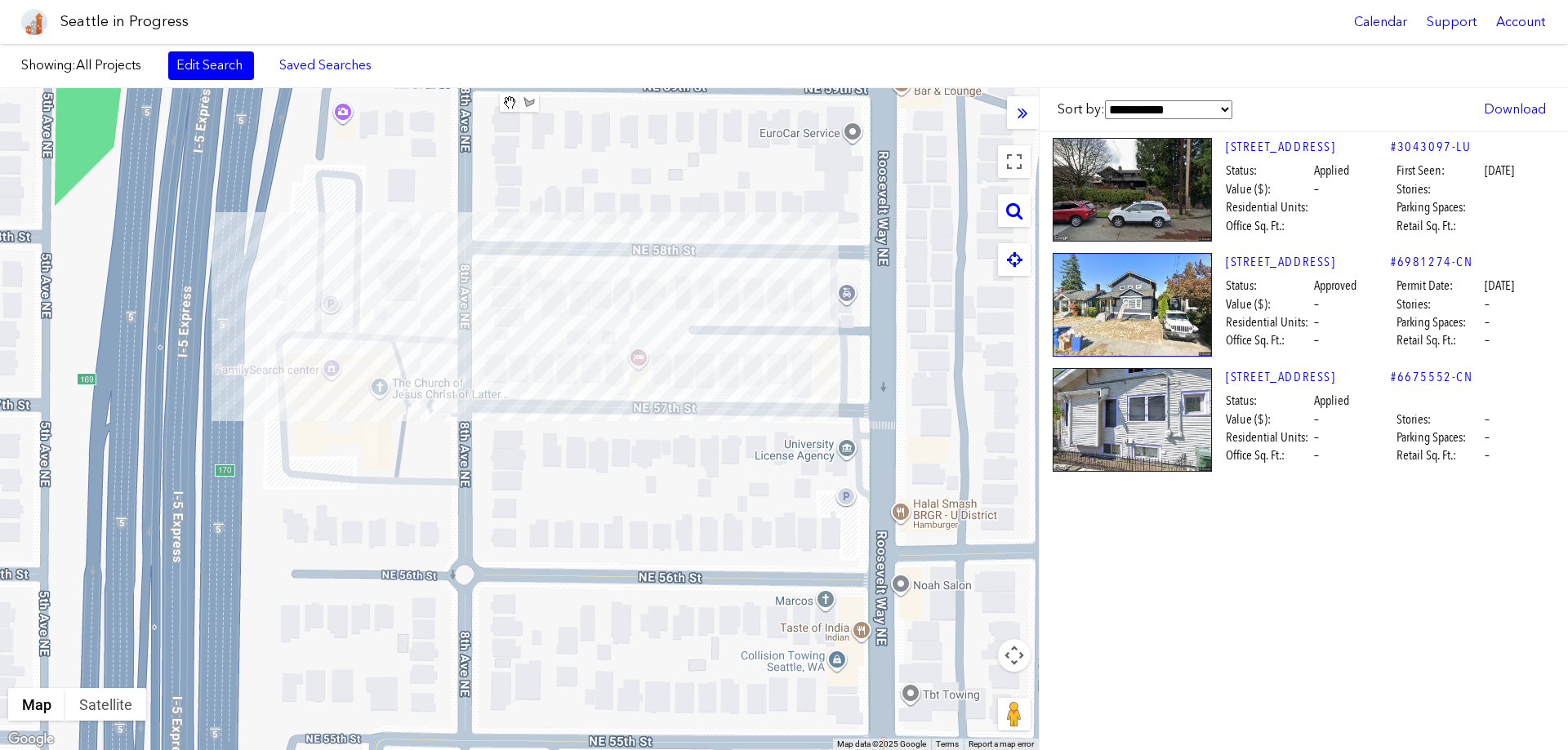
drag, startPoint x: 540, startPoint y: 588, endPoint x: 562, endPoint y: 224, distance: 364.7
click at [562, 224] on div at bounding box center [519, 420] width 1039 height 662
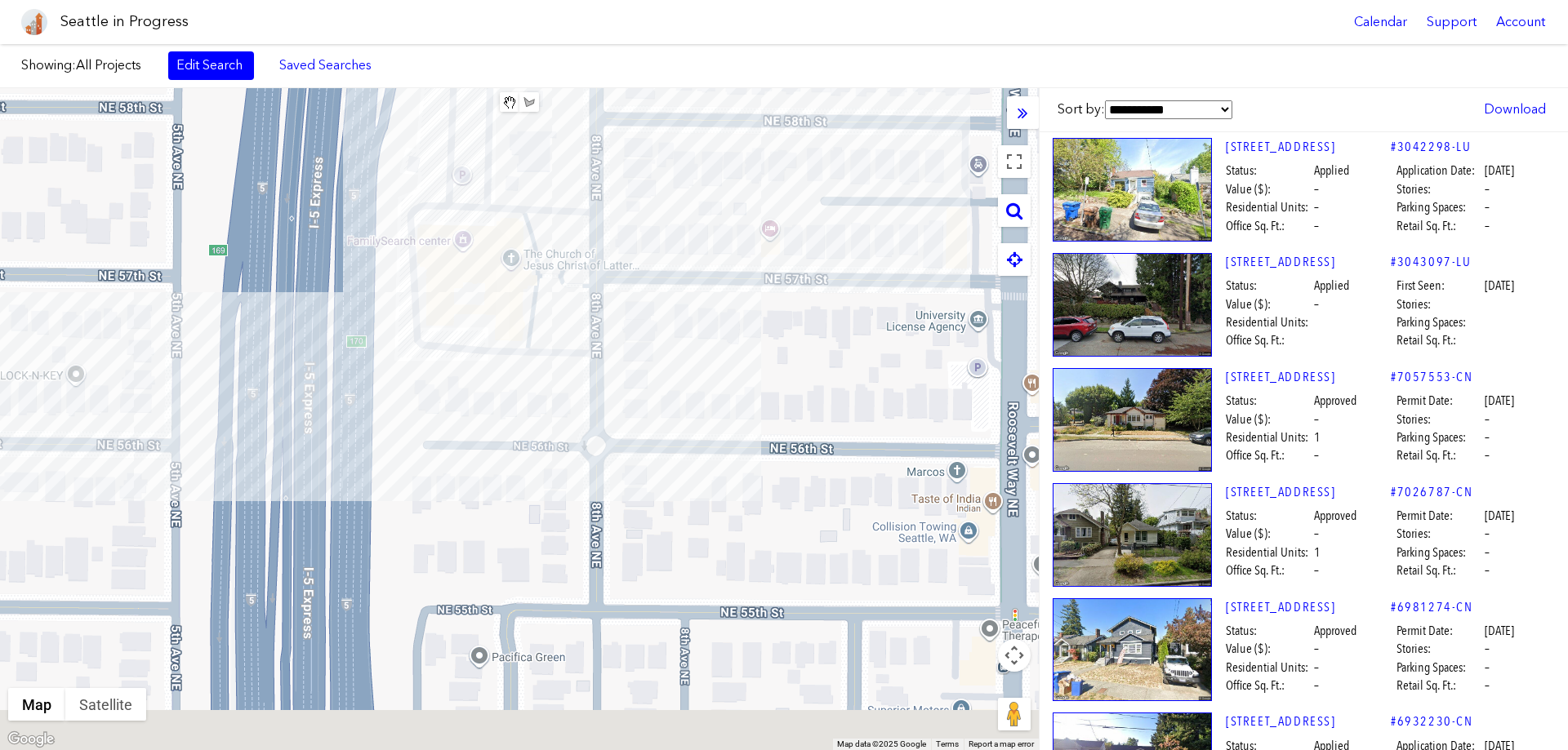
drag, startPoint x: 623, startPoint y: 531, endPoint x: 765, endPoint y: 399, distance: 193.9
click at [765, 399] on div at bounding box center [519, 420] width 1039 height 662
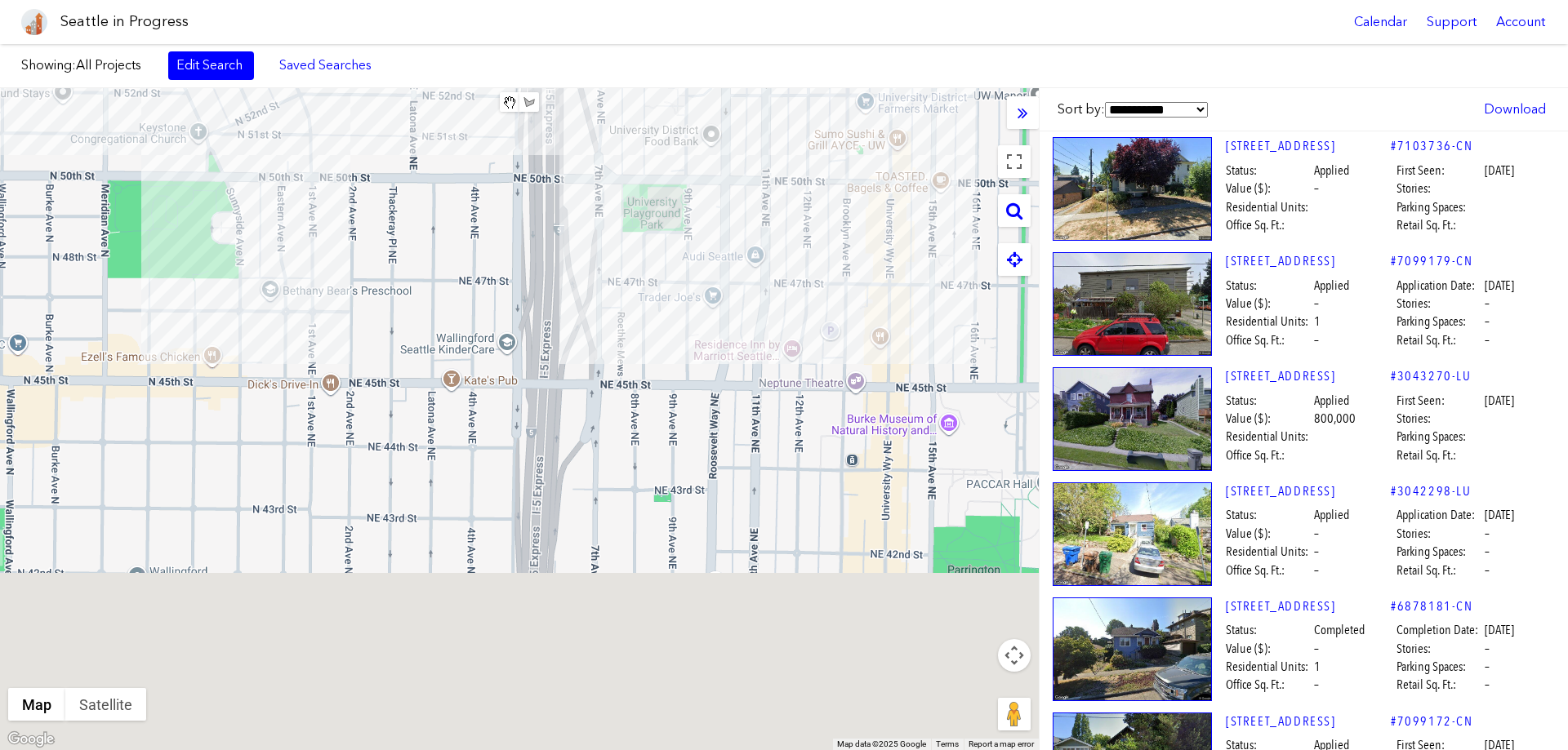
drag, startPoint x: 666, startPoint y: 616, endPoint x: 592, endPoint y: 307, distance: 317.7
click at [587, 128] on div at bounding box center [519, 420] width 1039 height 662
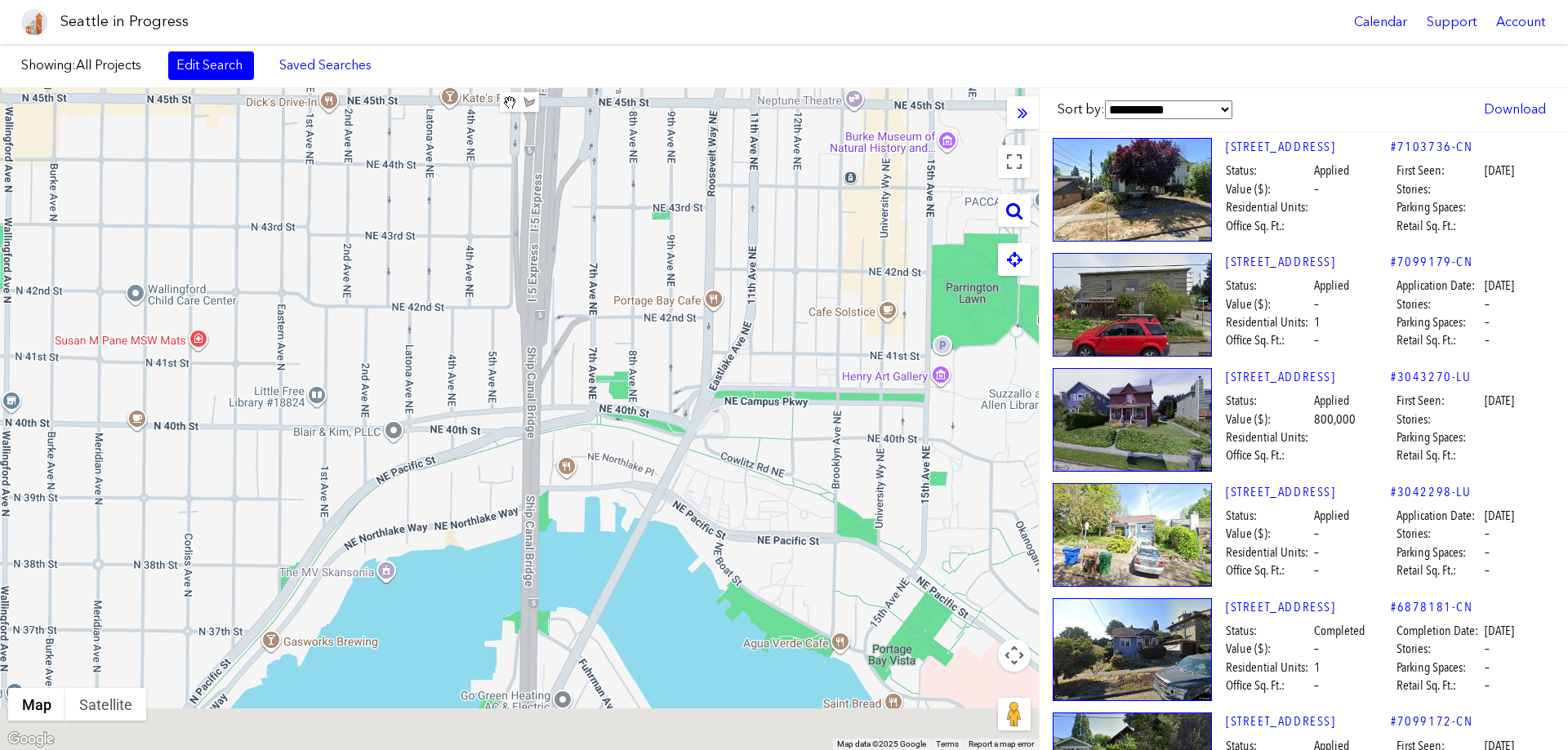
drag, startPoint x: 607, startPoint y: 520, endPoint x: 613, endPoint y: 74, distance: 446.0
click at [613, 74] on div "Showing: All Projects Edit Search Saved Searches Added to Saved Searches Done C…" at bounding box center [784, 397] width 1568 height 706
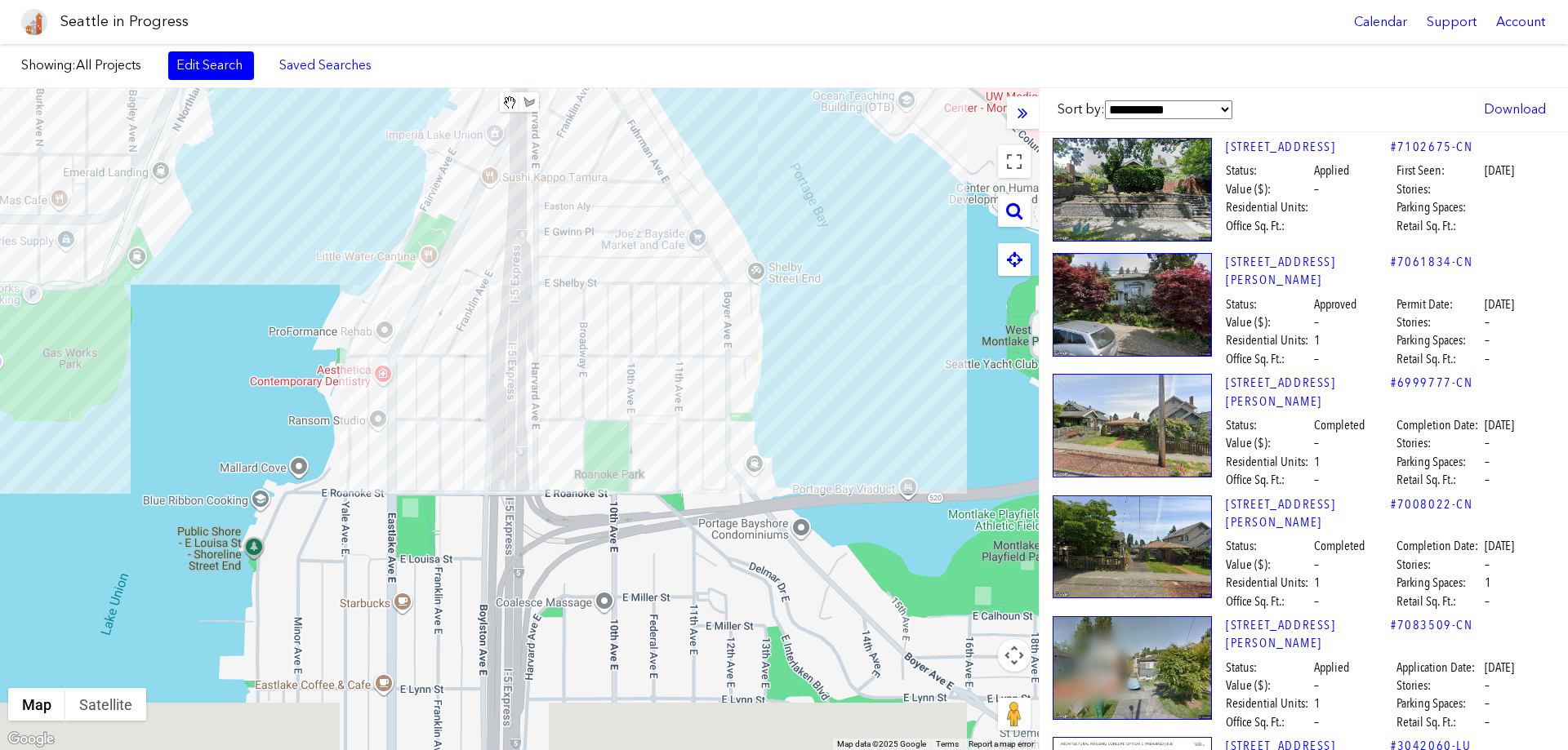
drag, startPoint x: 676, startPoint y: 623, endPoint x: 654, endPoint y: 232, distance: 391.6
click at [654, 232] on div at bounding box center [519, 420] width 1039 height 662
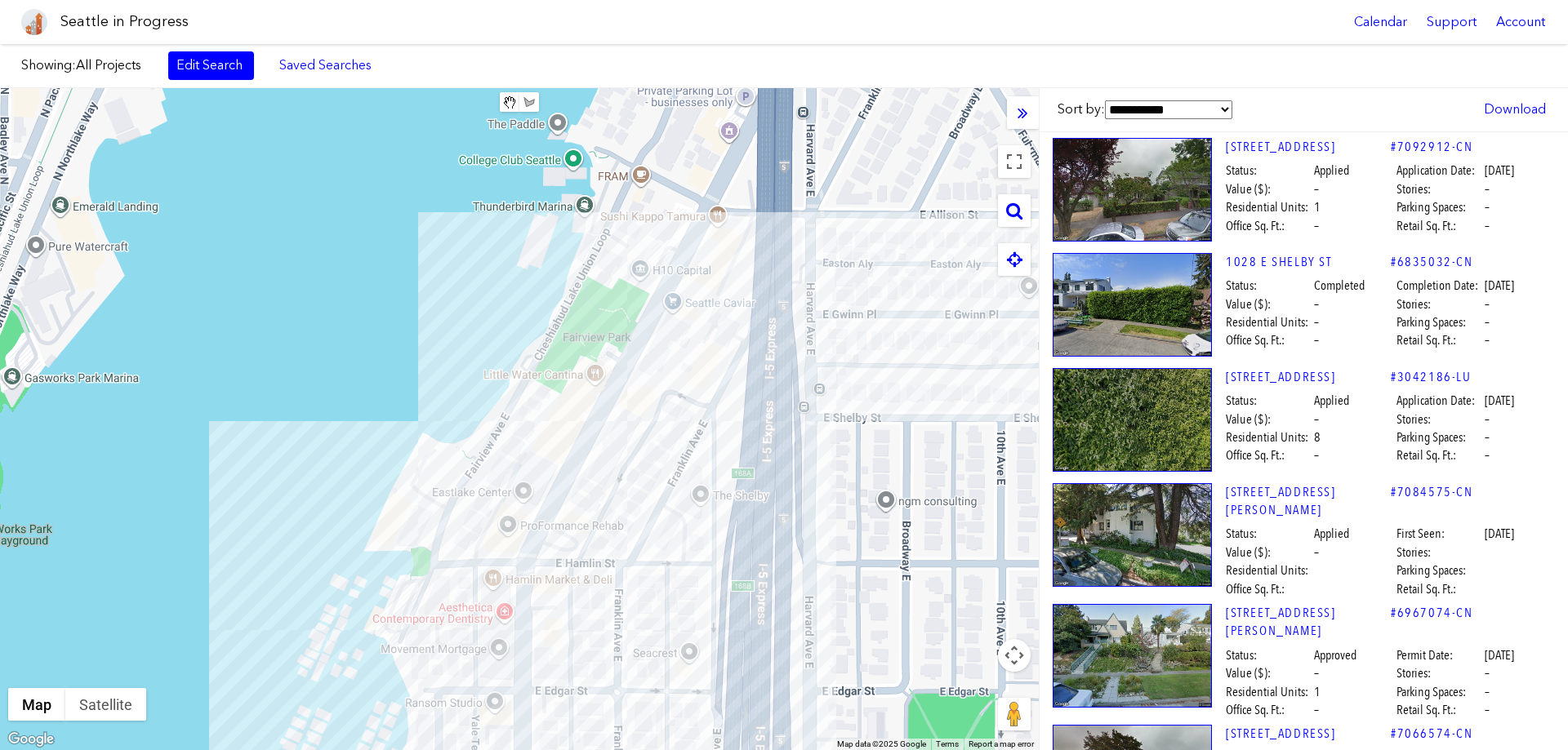
drag, startPoint x: 528, startPoint y: 398, endPoint x: 824, endPoint y: 696, distance: 420.0
click at [824, 696] on div at bounding box center [519, 420] width 1039 height 662
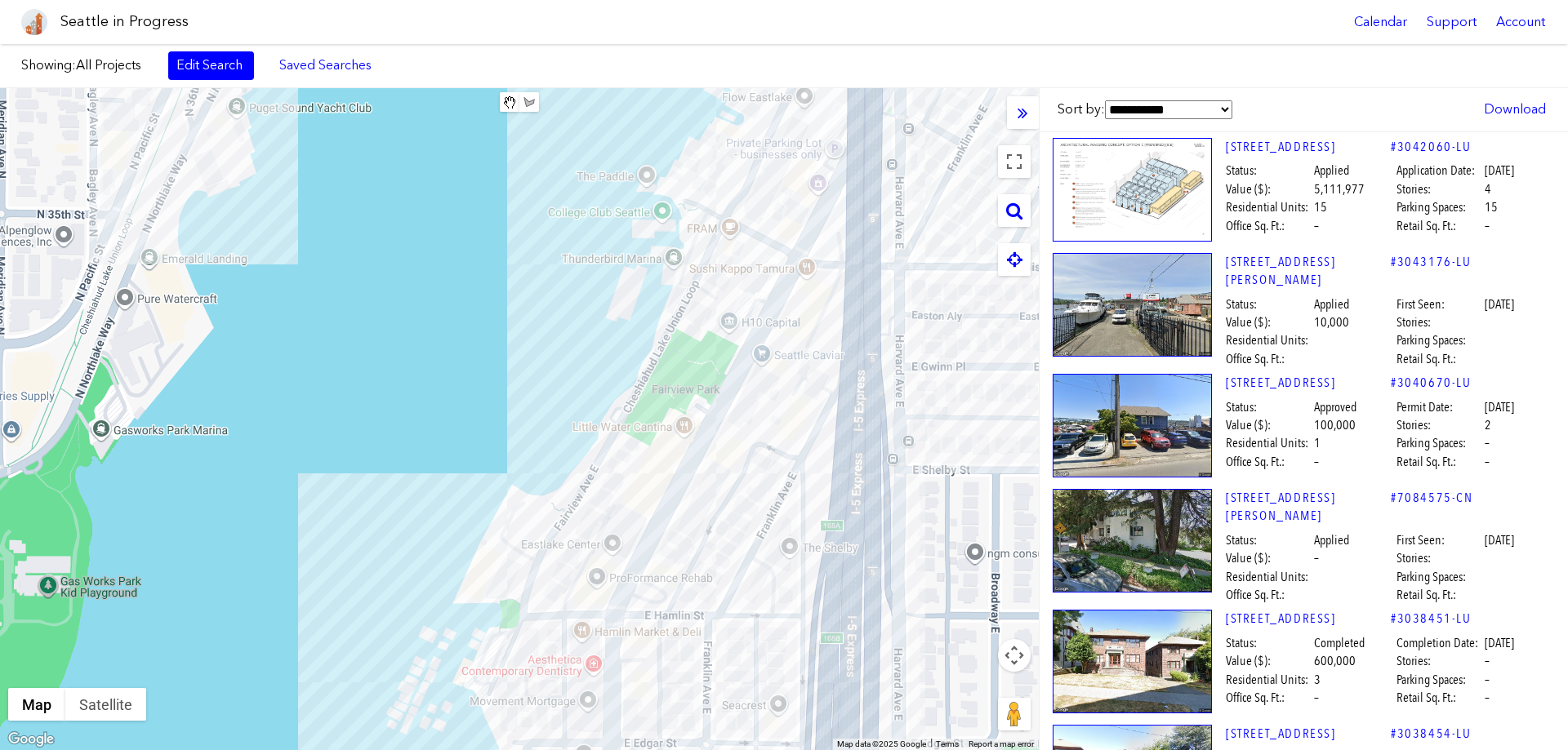
drag, startPoint x: 718, startPoint y: 322, endPoint x: 812, endPoint y: 379, distance: 109.9
click at [812, 379] on div at bounding box center [519, 420] width 1039 height 662
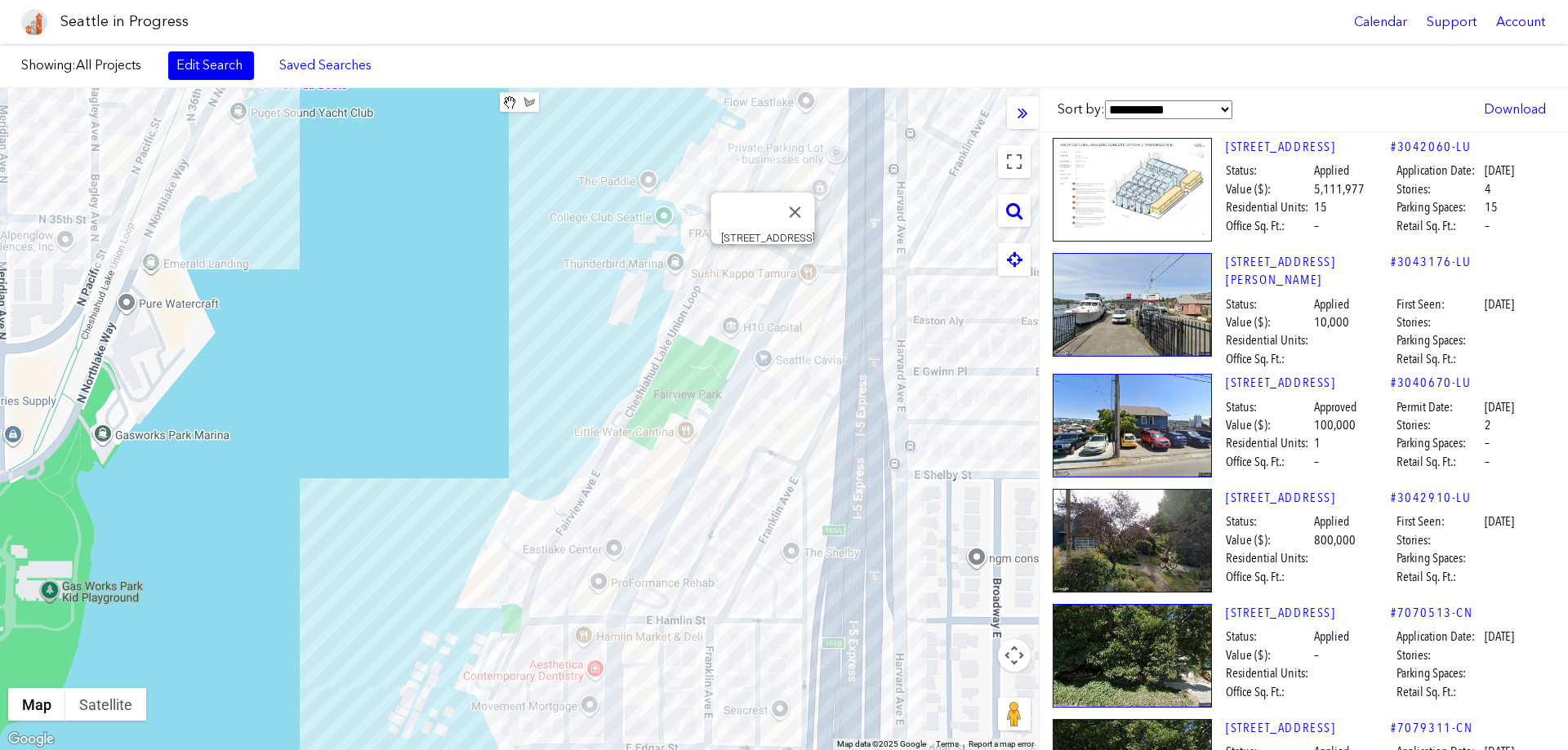
click at [764, 265] on div "[STREET_ADDRESS]" at bounding box center [519, 420] width 1039 height 662
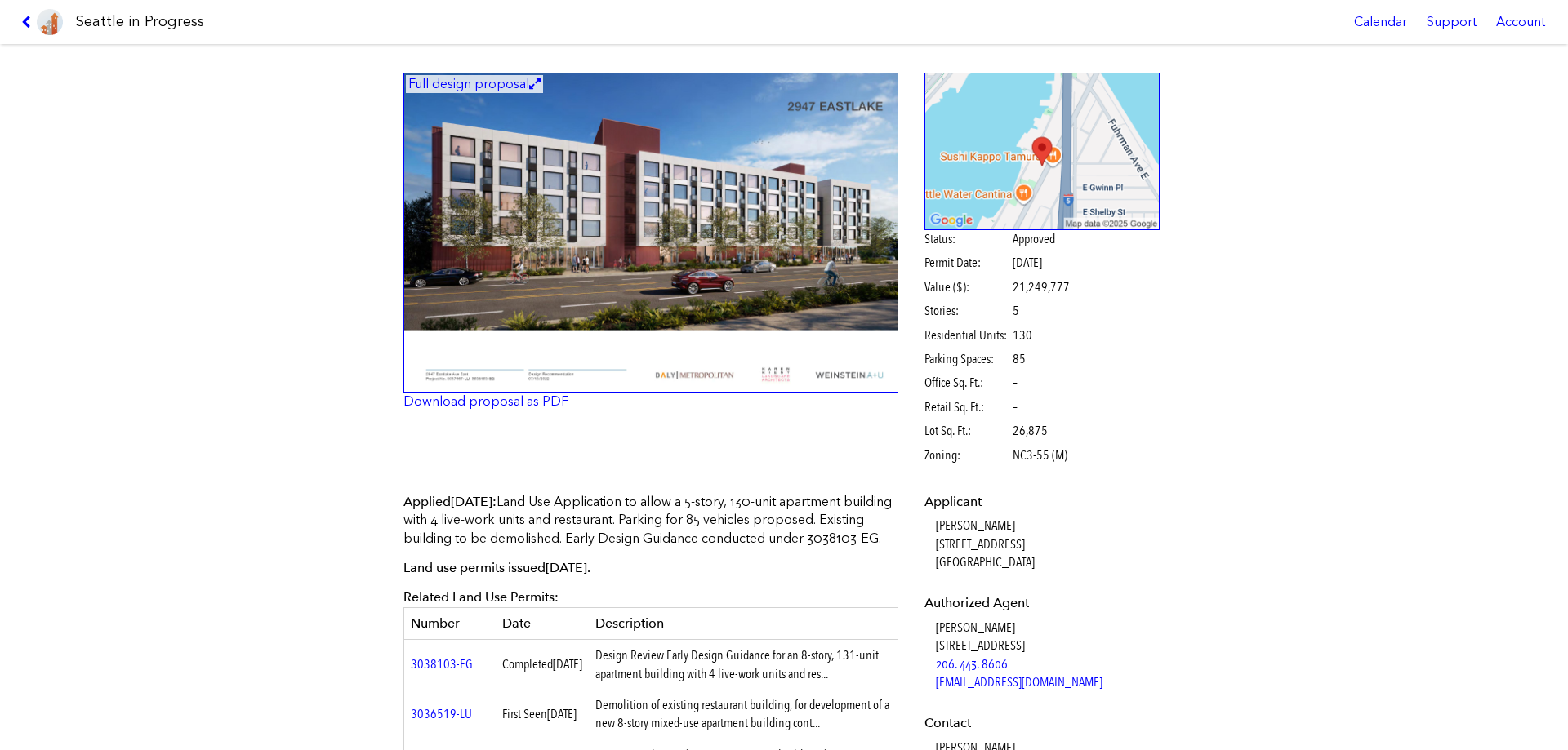
scroll to position [82, 0]
